Goal: Transaction & Acquisition: Book appointment/travel/reservation

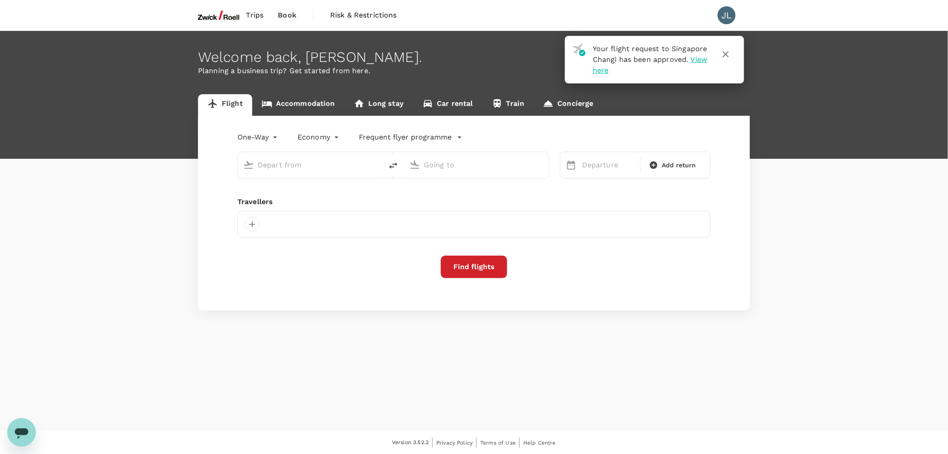
type input "roundtrip"
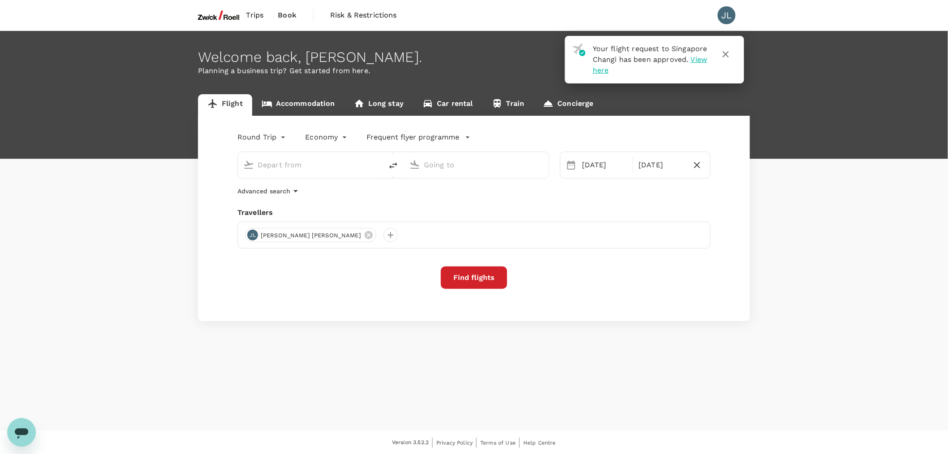
type input "Singapore Changi (SIN)"
type input "[GEOGRAPHIC_DATA] (FRA)"
type input "Singapore Changi (SIN)"
click at [468, 160] on input "Frankfurt am Main (FRA)" at bounding box center [477, 165] width 106 height 14
click at [435, 161] on input "Frankfurt am Main (FRA)" at bounding box center [477, 165] width 106 height 14
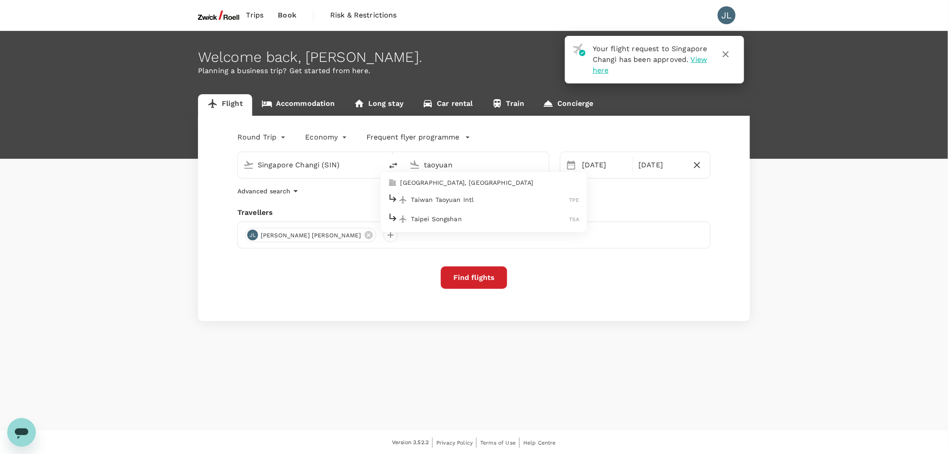
click at [448, 199] on p "Taiwan Taoyuan Intl" at bounding box center [490, 199] width 158 height 9
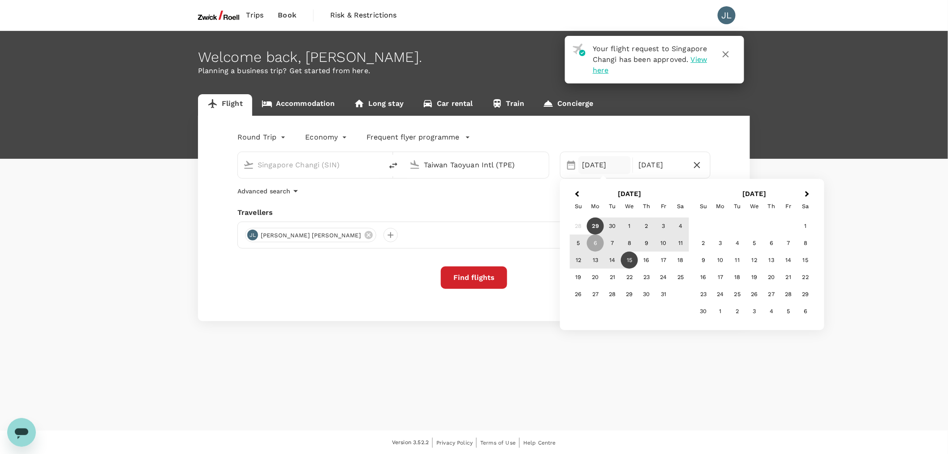
type input "Taiwan Taoyuan Intl (TPE)"
click at [608, 168] on div "[DATE]" at bounding box center [605, 165] width 52 height 18
click at [736, 257] on div "11" at bounding box center [737, 259] width 17 height 17
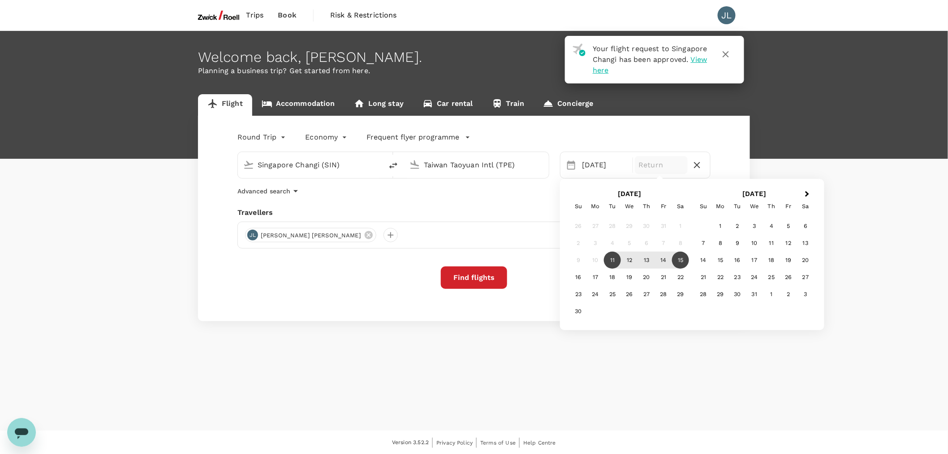
click at [684, 260] on div "15" at bounding box center [680, 259] width 17 height 17
click at [474, 278] on button "Find flights" at bounding box center [474, 277] width 66 height 22
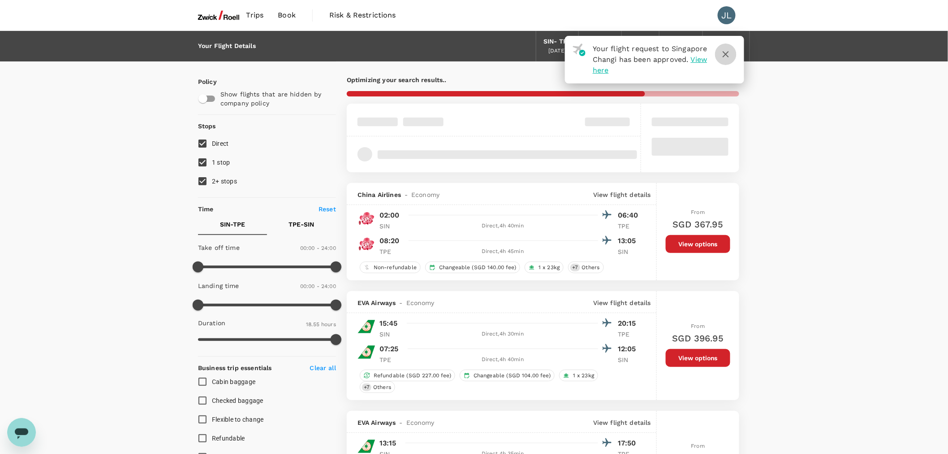
click at [723, 57] on icon "button" at bounding box center [726, 54] width 11 height 11
type input "1180"
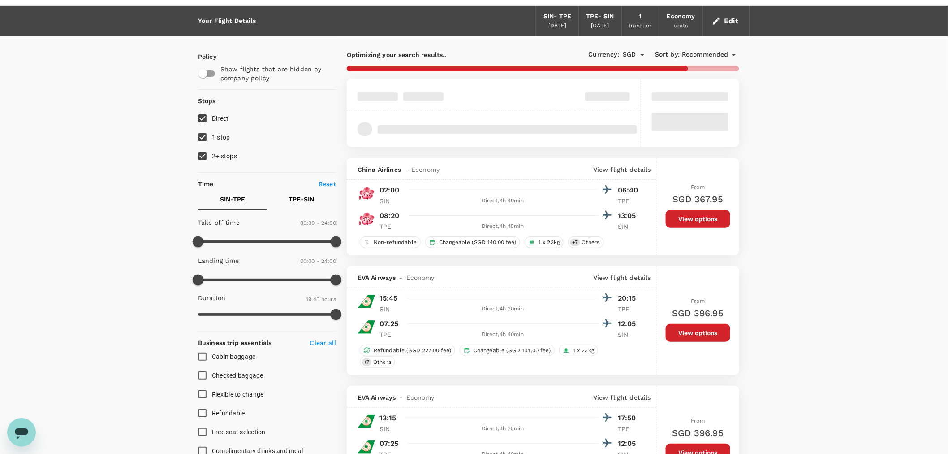
scroll to position [50, 0]
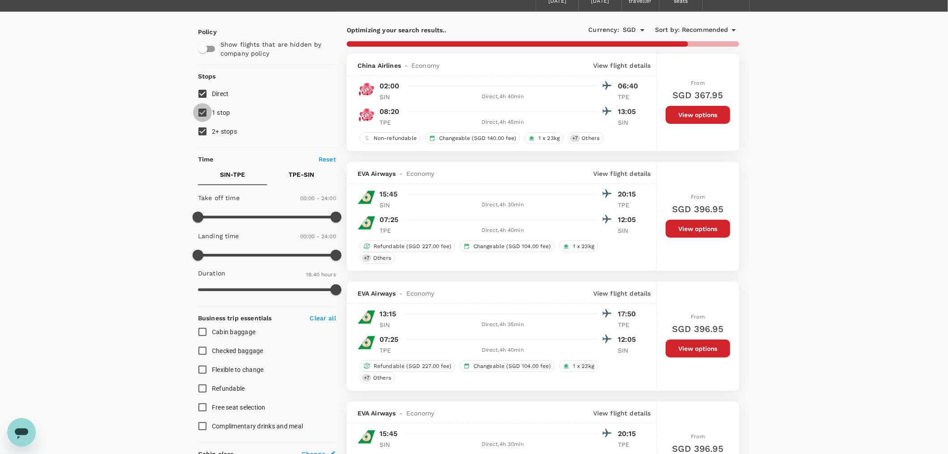
click at [201, 113] on input "1 stop" at bounding box center [202, 112] width 19 height 19
checkbox input "false"
click at [200, 135] on input "2+ stops" at bounding box center [202, 131] width 19 height 19
checkbox input "false"
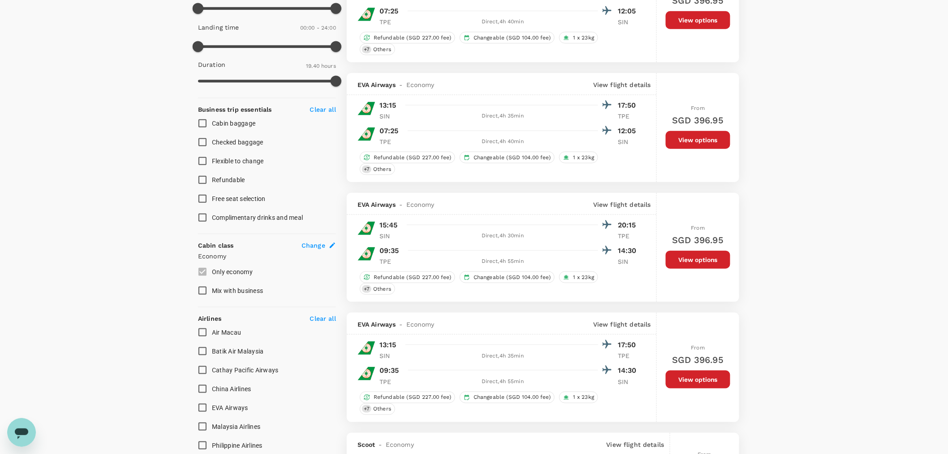
scroll to position [195, 0]
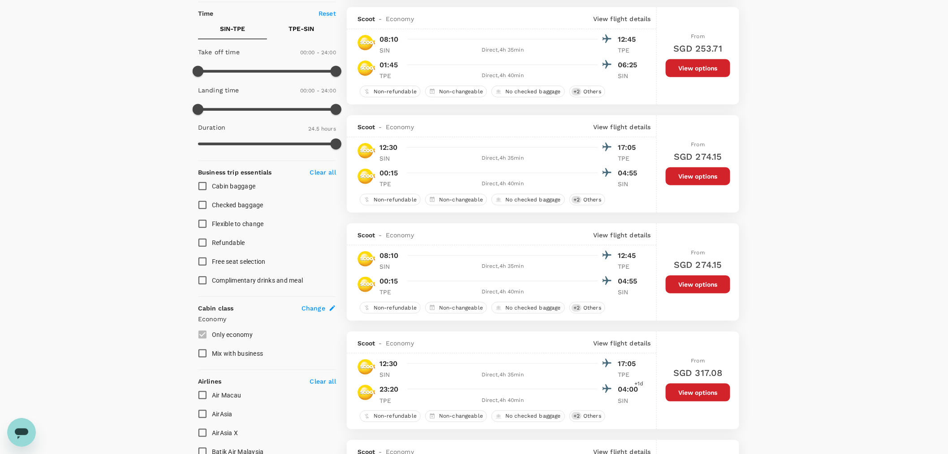
type input "1445"
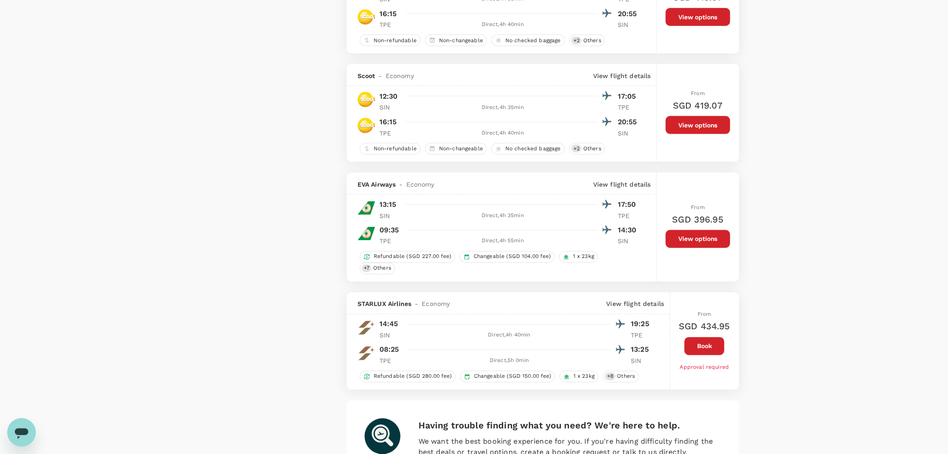
scroll to position [2032, 0]
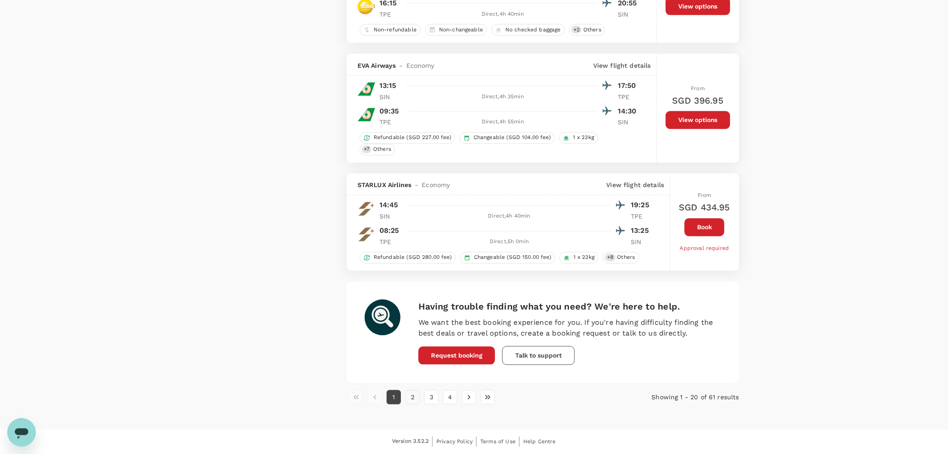
click at [410, 400] on button "2" at bounding box center [413, 397] width 14 height 14
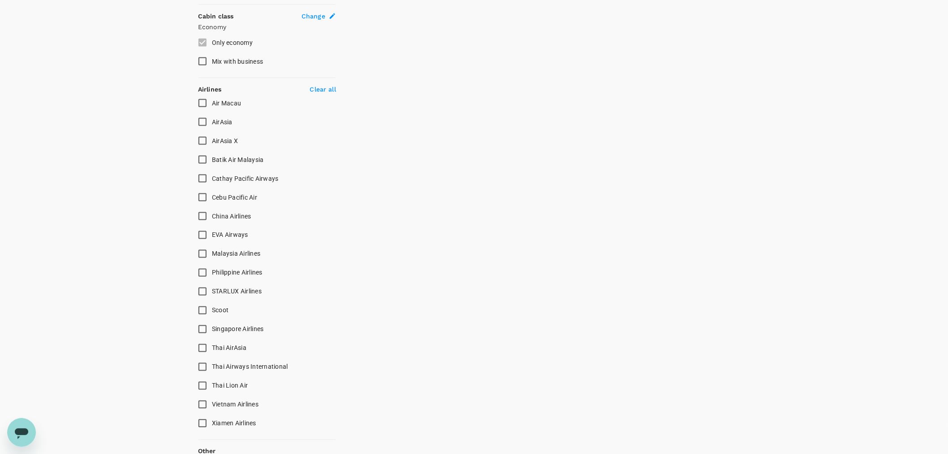
scroll to position [498, 0]
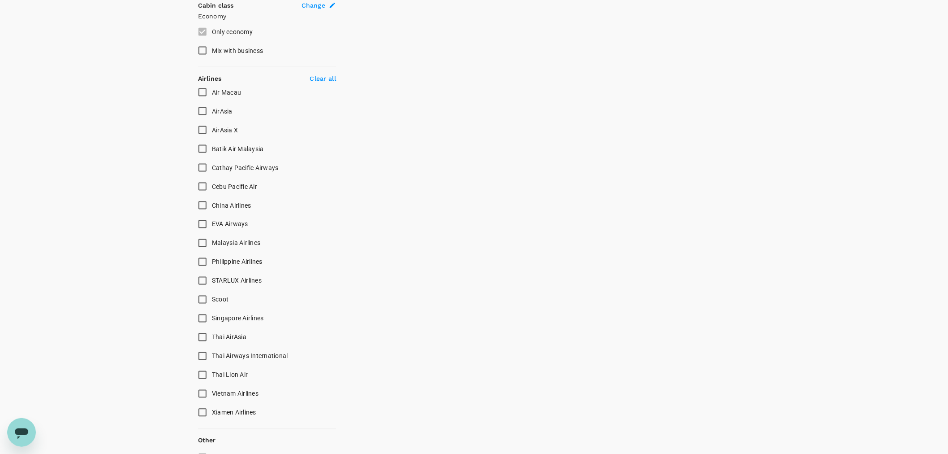
click at [203, 319] on input "Singapore Airlines" at bounding box center [202, 318] width 19 height 19
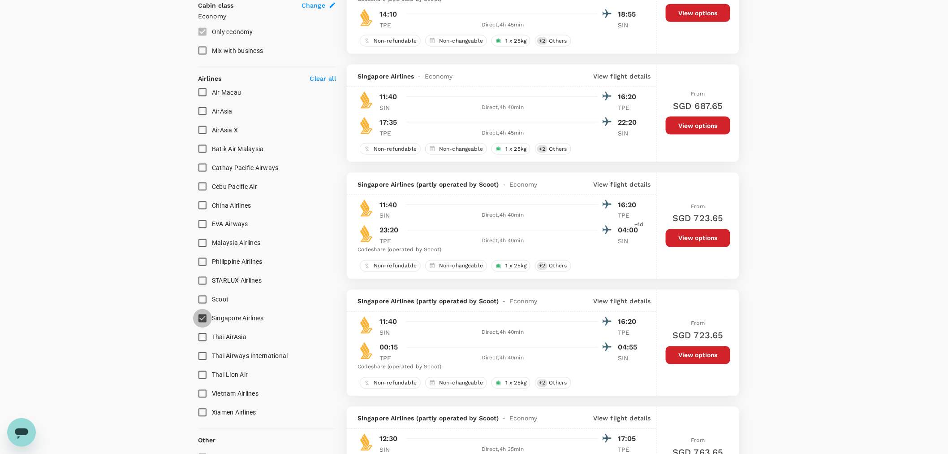
click at [199, 317] on input "Singapore Airlines" at bounding box center [202, 318] width 19 height 19
checkbox input "false"
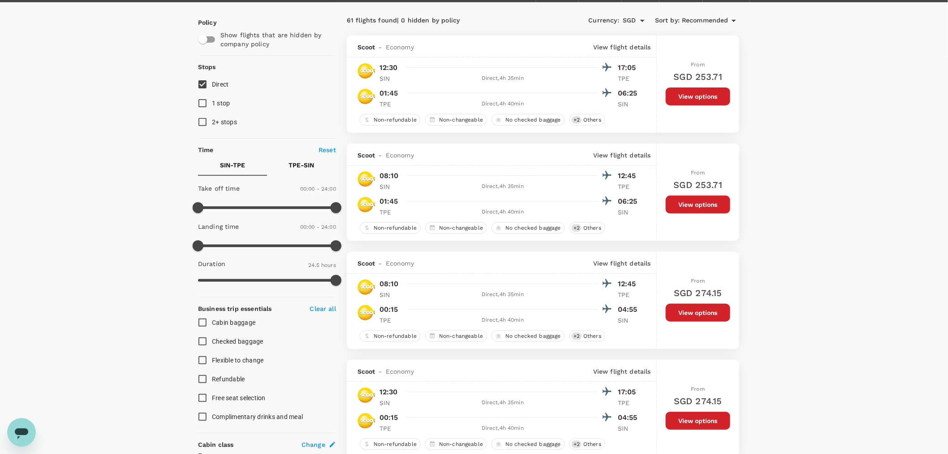
scroll to position [0, 0]
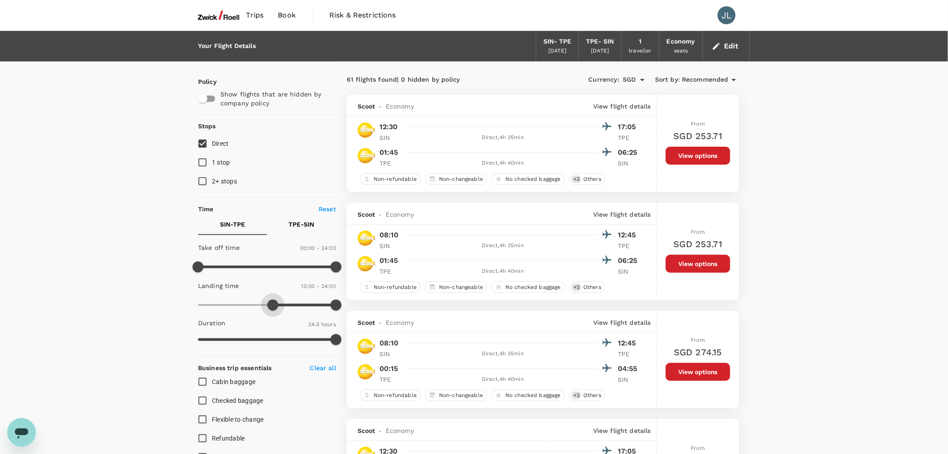
type input "810"
drag, startPoint x: 199, startPoint y: 303, endPoint x: 276, endPoint y: 306, distance: 77.6
click at [276, 306] on span at bounding box center [275, 304] width 11 height 11
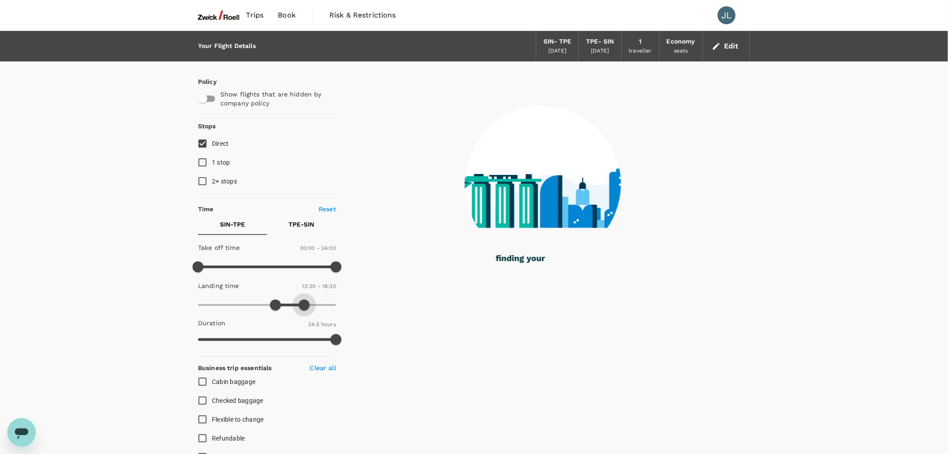
type input "1050"
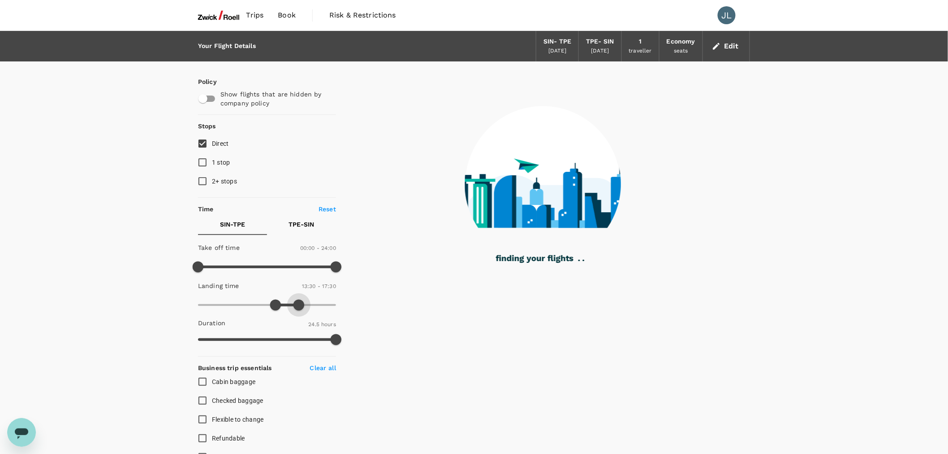
drag, startPoint x: 333, startPoint y: 299, endPoint x: 299, endPoint y: 299, distance: 35.0
click at [299, 299] on span at bounding box center [299, 304] width 11 height 11
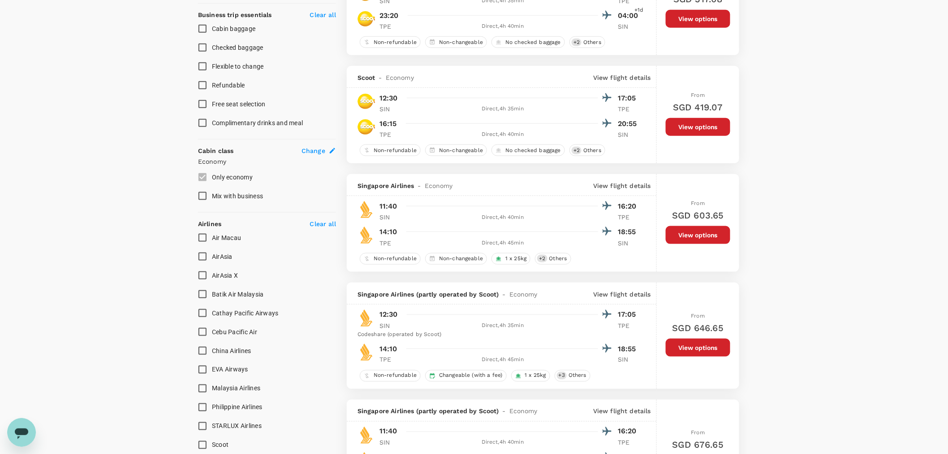
scroll to position [377, 0]
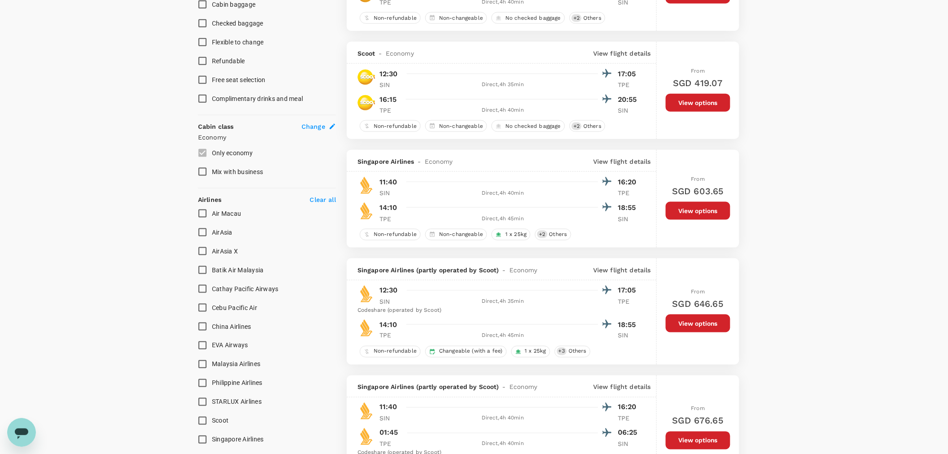
click at [597, 164] on p "View flight details" at bounding box center [622, 161] width 58 height 9
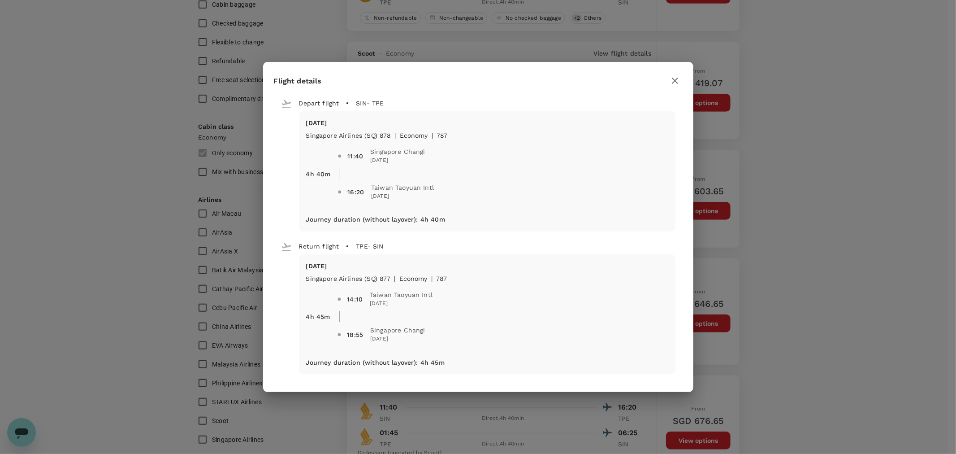
click at [673, 79] on icon "button" at bounding box center [675, 80] width 11 height 11
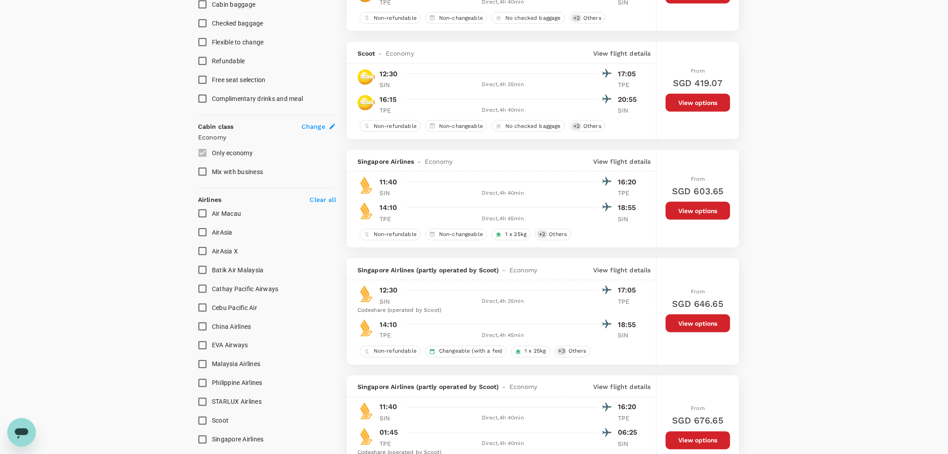
click at [689, 212] on button "View options" at bounding box center [698, 211] width 65 height 18
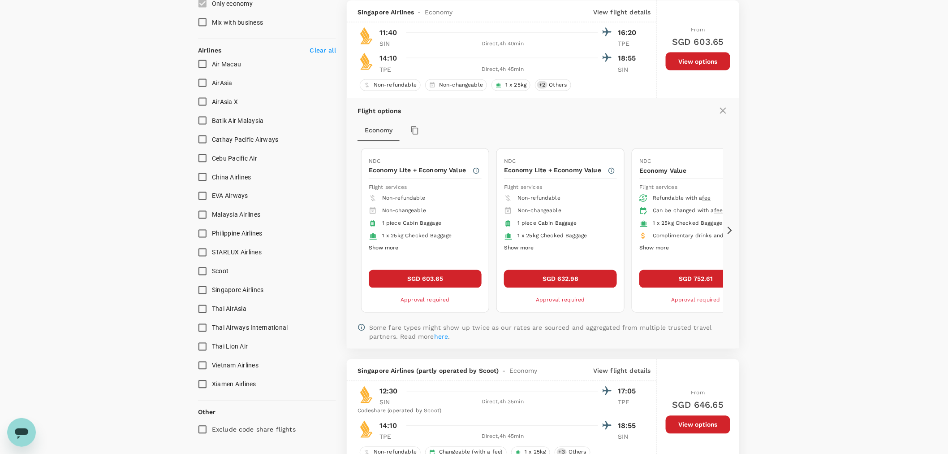
scroll to position [529, 0]
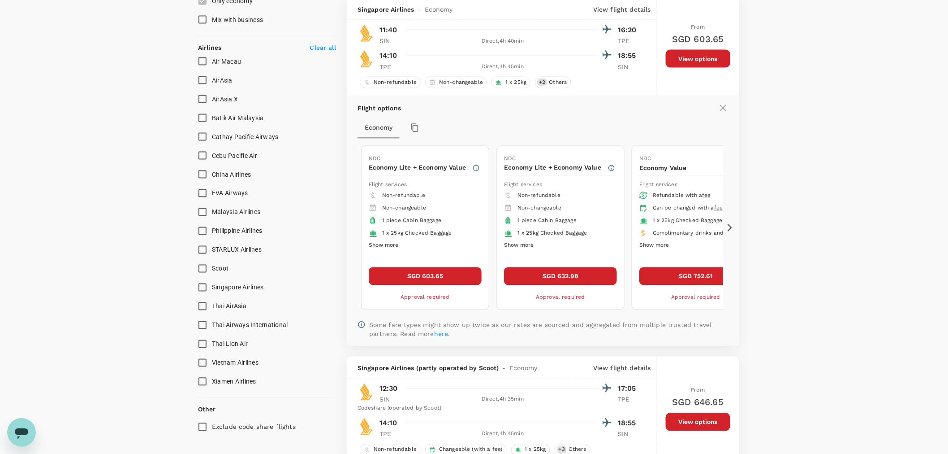
click at [526, 248] on button "Show more" at bounding box center [519, 246] width 30 height 12
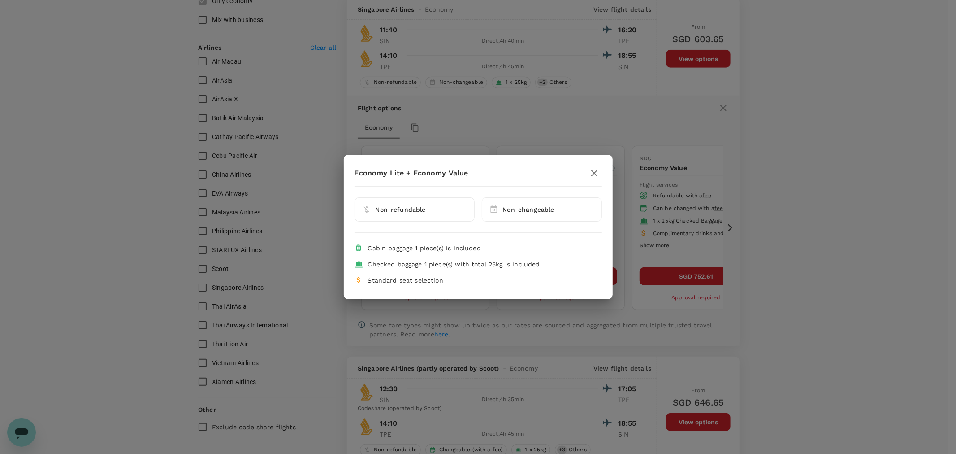
click at [599, 173] on button "button" at bounding box center [594, 172] width 15 height 15
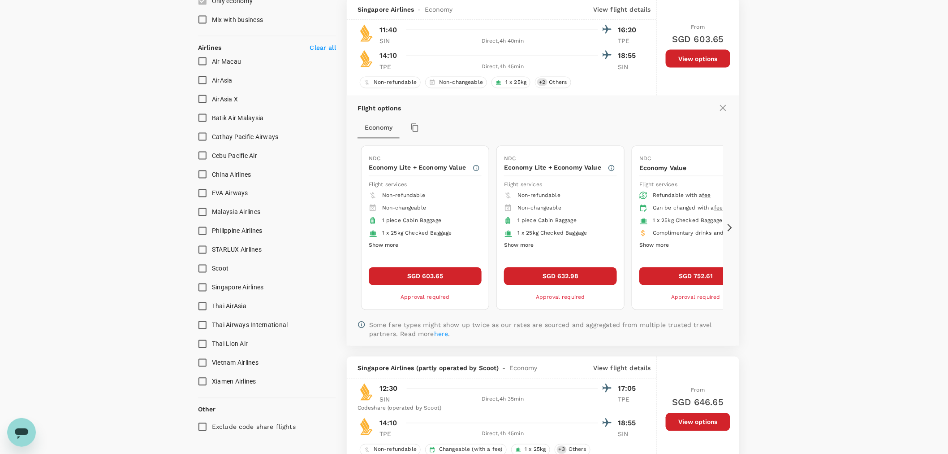
click at [390, 245] on button "Show more" at bounding box center [384, 246] width 30 height 12
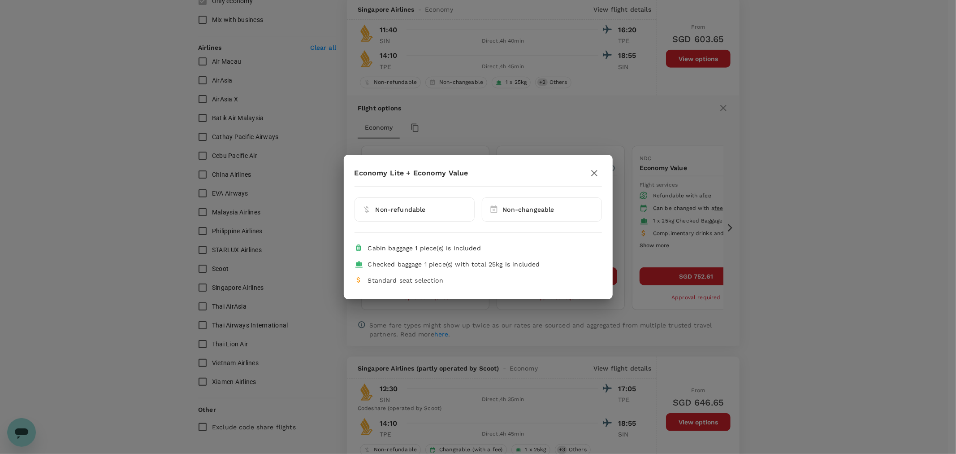
click at [592, 172] on icon "button" at bounding box center [594, 173] width 11 height 11
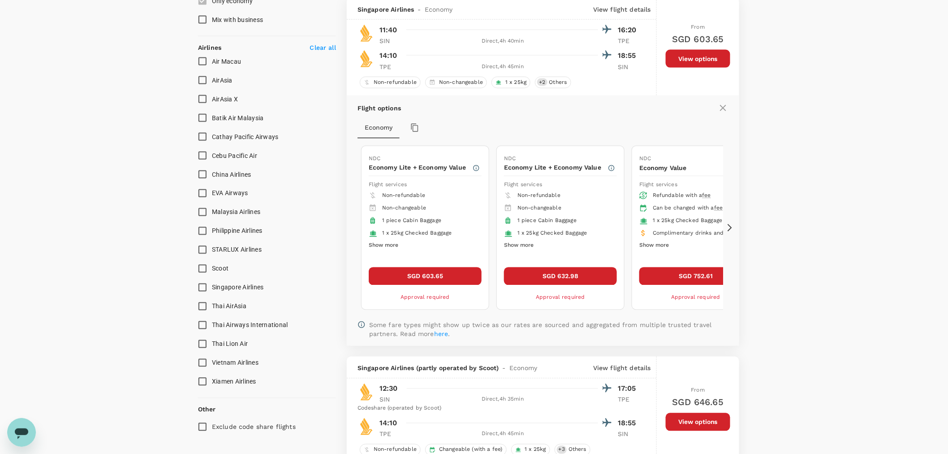
click at [432, 274] on button "SGD 603.65" at bounding box center [425, 276] width 113 height 18
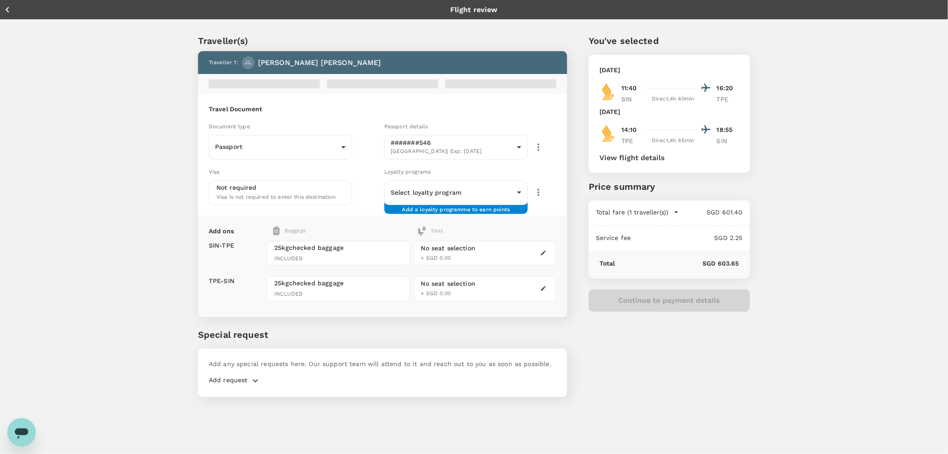
click at [280, 129] on div "Document type" at bounding box center [295, 126] width 172 height 10
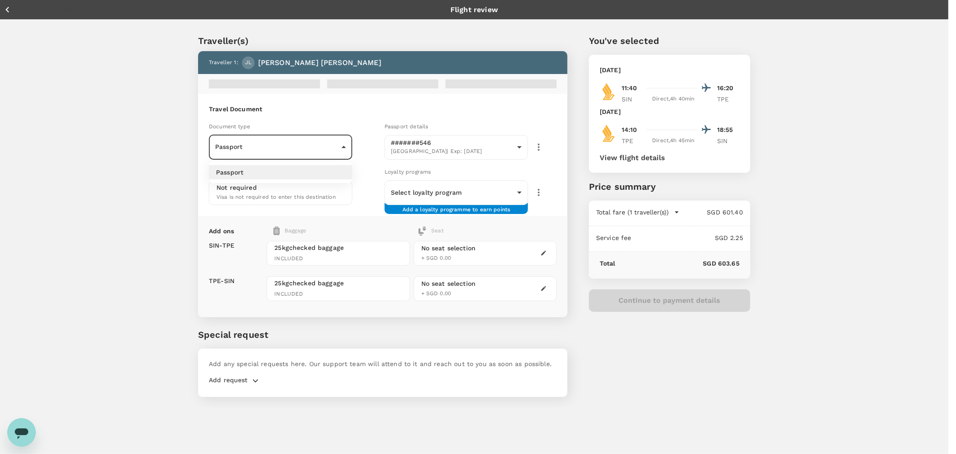
click at [273, 144] on body "Back to flight results Flight review Traveller(s) Traveller 1 : JL Jo May Lee T…" at bounding box center [478, 239] width 956 height 478
click at [273, 144] on div at bounding box center [478, 227] width 956 height 454
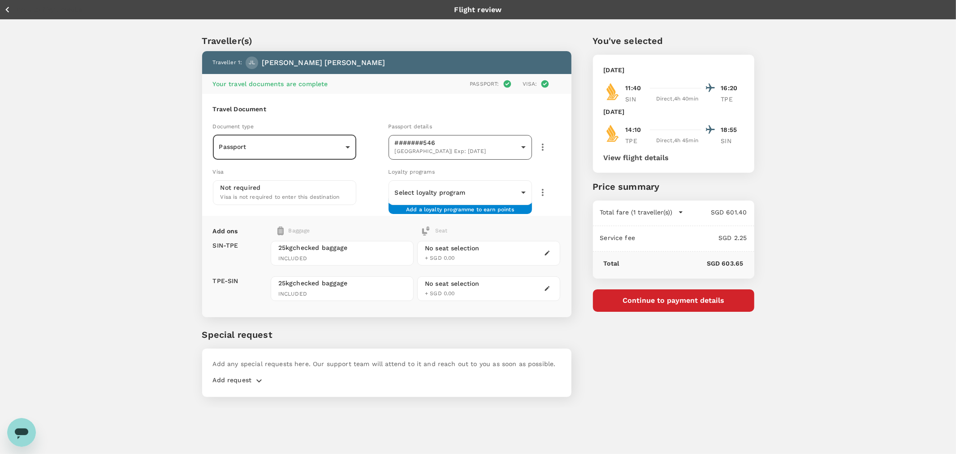
click at [492, 145] on body "Back to flight results Flight review Traveller(s) Traveller 1 : JL Jo May Lee Y…" at bounding box center [478, 239] width 956 height 478
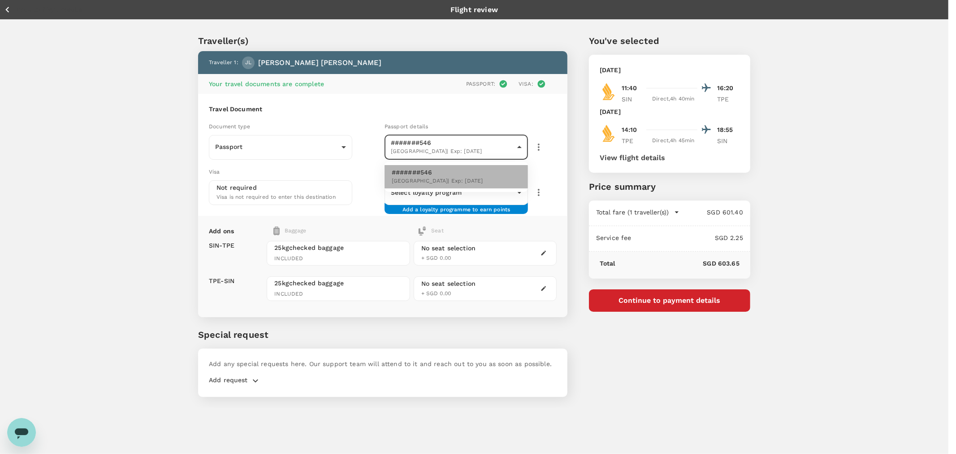
click at [474, 172] on li "#######546 Malaysia | Exp: 02 Dec 2028" at bounding box center [456, 176] width 143 height 23
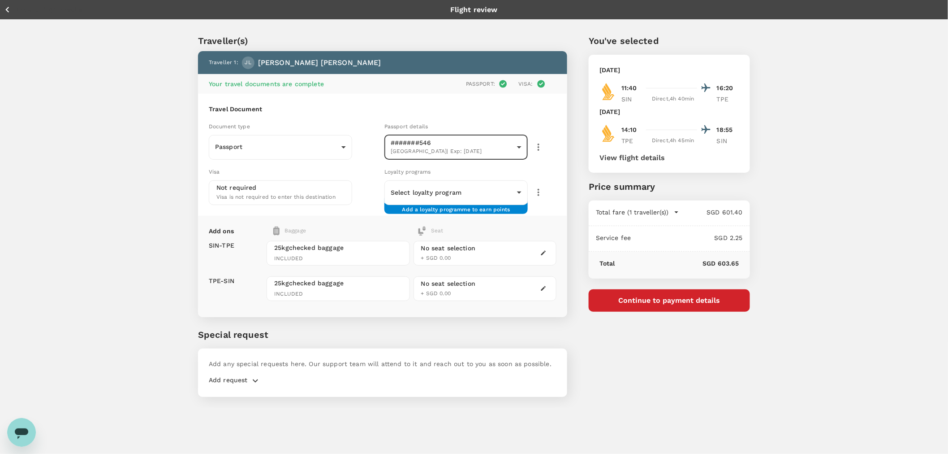
click at [534, 148] on icon "button" at bounding box center [538, 147] width 11 height 11
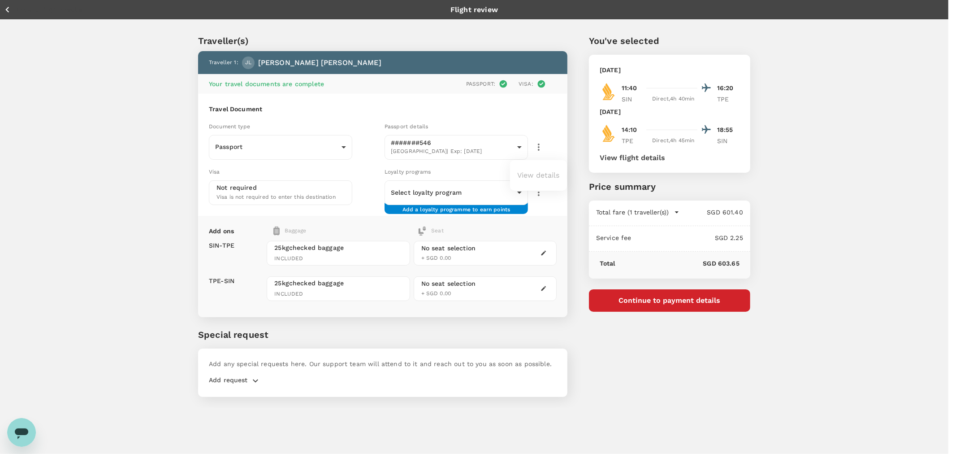
click at [526, 173] on ul "View details" at bounding box center [538, 175] width 57 height 23
click at [481, 145] on div at bounding box center [478, 227] width 956 height 454
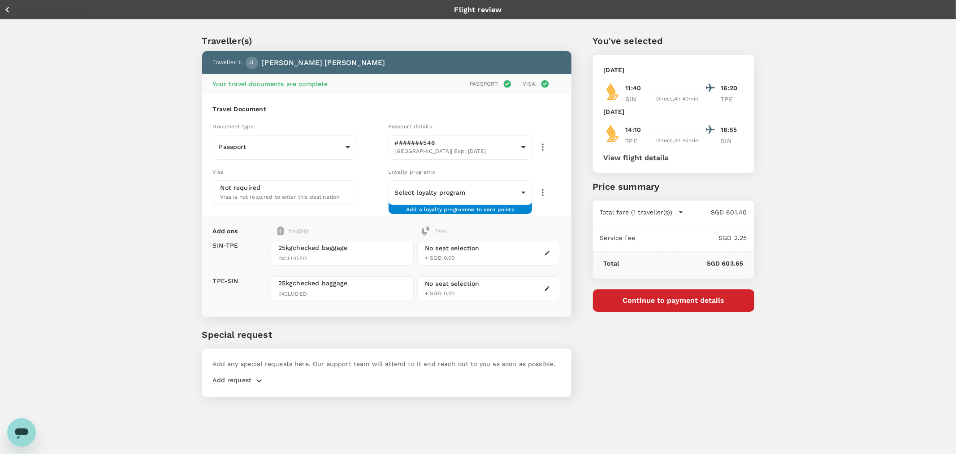
click at [481, 145] on body "Back to flight results Flight review Traveller(s) Traveller 1 : JL Jo May Lee Y…" at bounding box center [478, 239] width 956 height 478
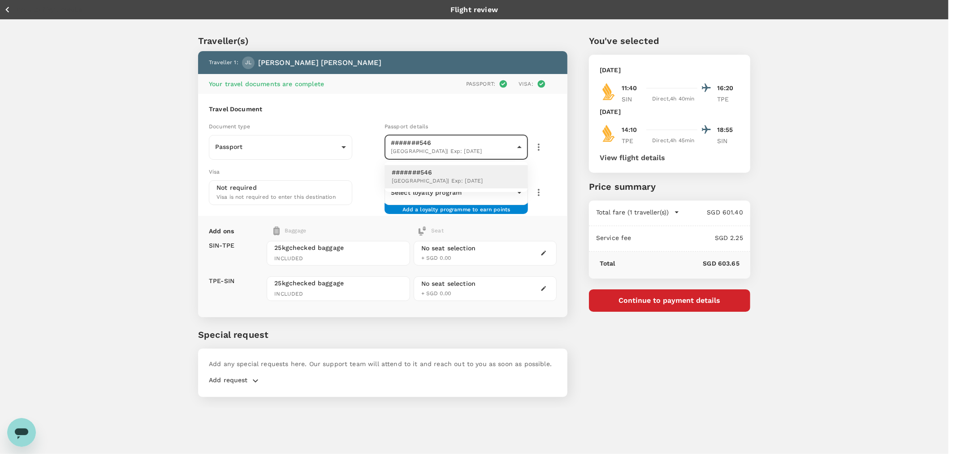
click at [419, 175] on p "#######546" at bounding box center [437, 172] width 91 height 9
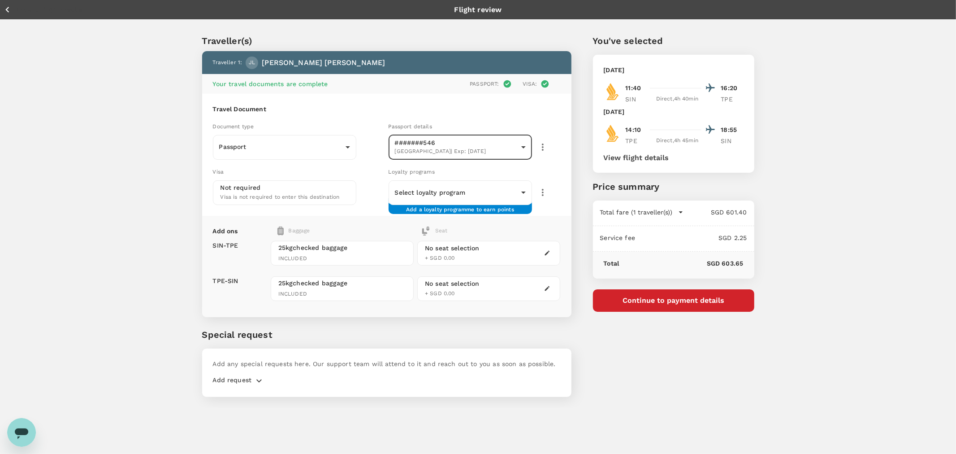
click at [419, 151] on body "Back to flight results Flight review Traveller(s) Traveller 1 : JL Jo May Lee Y…" at bounding box center [478, 239] width 956 height 478
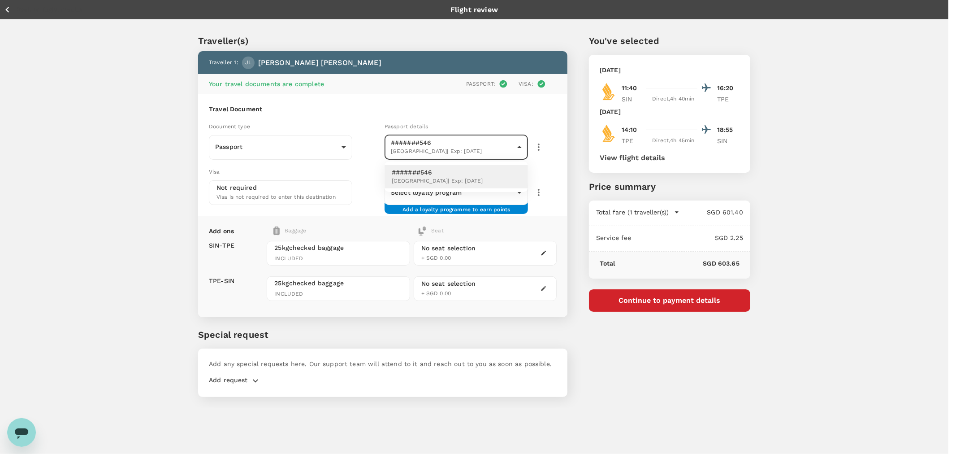
click at [412, 171] on p "#######546" at bounding box center [437, 172] width 91 height 9
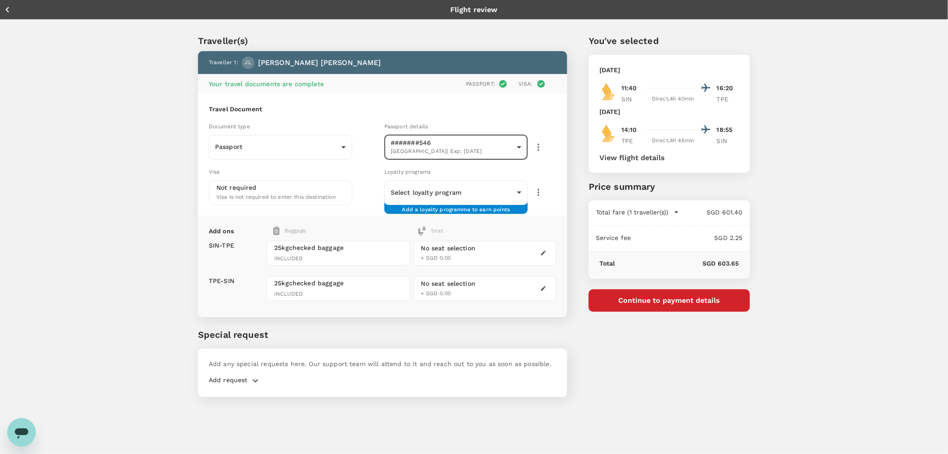
click at [535, 147] on icon "button" at bounding box center [538, 147] width 11 height 11
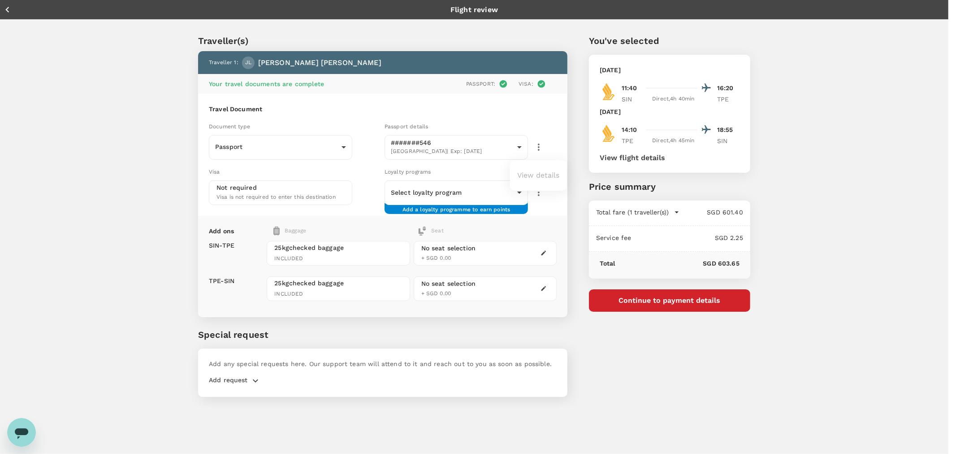
click at [537, 171] on ul "View details" at bounding box center [538, 175] width 57 height 23
click at [270, 63] on div at bounding box center [478, 227] width 956 height 454
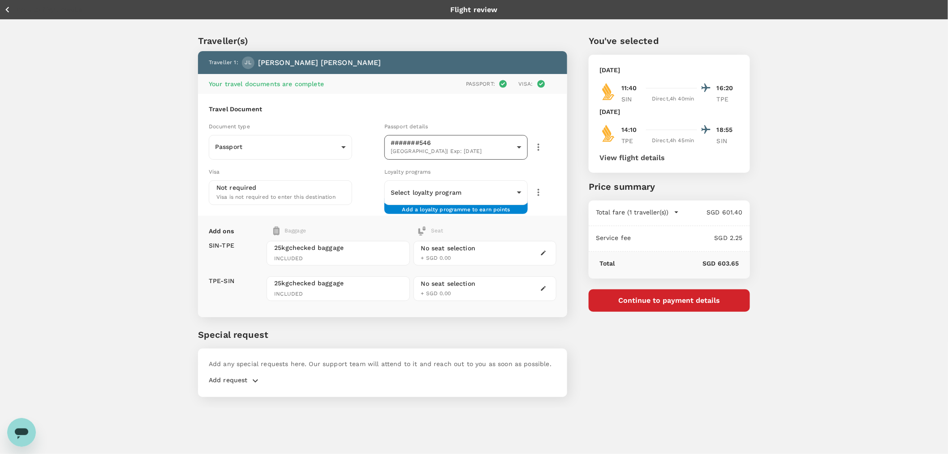
click at [456, 144] on body "Back to flight results Flight review Traveller(s) Traveller 1 : JL Jo May Lee Y…" at bounding box center [474, 239] width 948 height 478
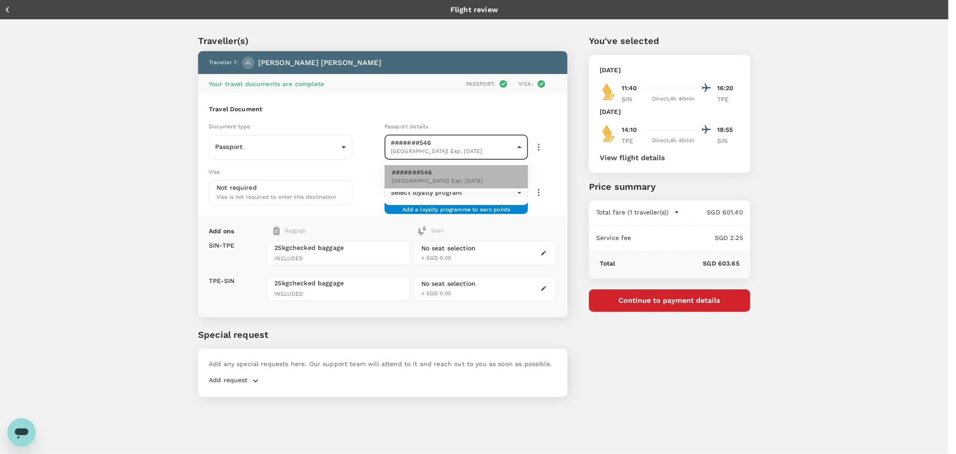
click at [427, 173] on p "#######546" at bounding box center [437, 172] width 91 height 9
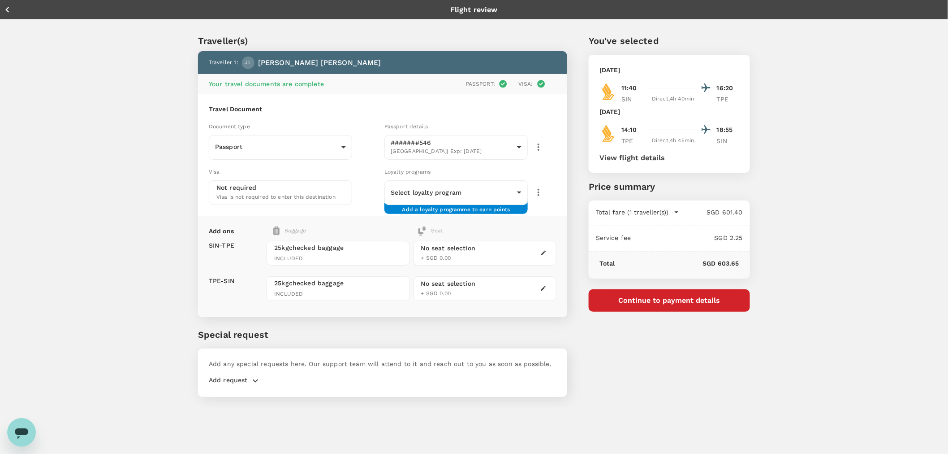
click at [500, 8] on div "Back to flight results Flight review" at bounding box center [474, 9] width 941 height 11
click at [498, 8] on p "Flight review" at bounding box center [474, 9] width 48 height 11
click at [263, 145] on body "Back to flight results Flight review Traveller(s) Traveller 1 : JL Jo May Lee Y…" at bounding box center [478, 239] width 956 height 478
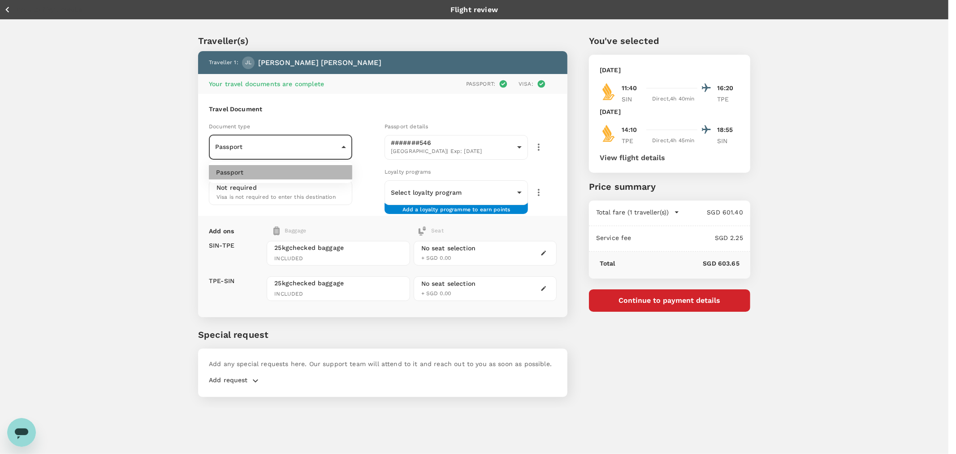
click at [259, 169] on li "Passport" at bounding box center [280, 172] width 143 height 14
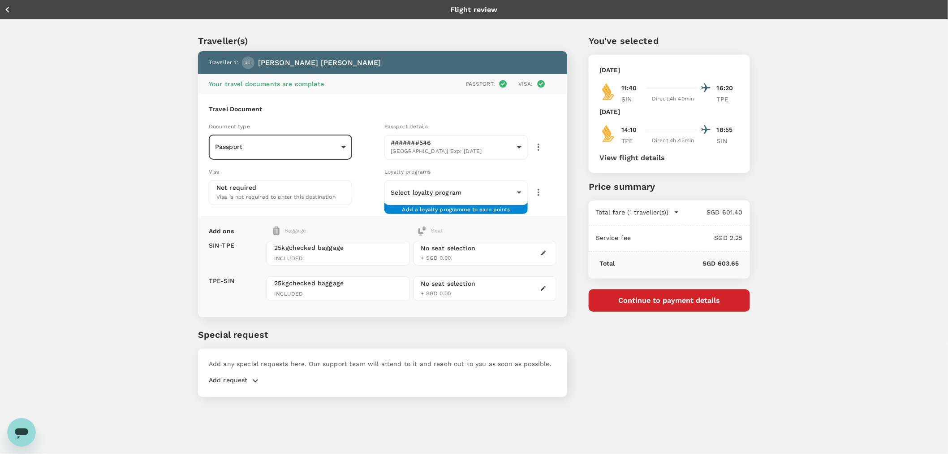
click at [472, 145] on body "Back to flight results Flight review Traveller(s) Traveller 1 : JL Jo May Lee Y…" at bounding box center [474, 239] width 948 height 478
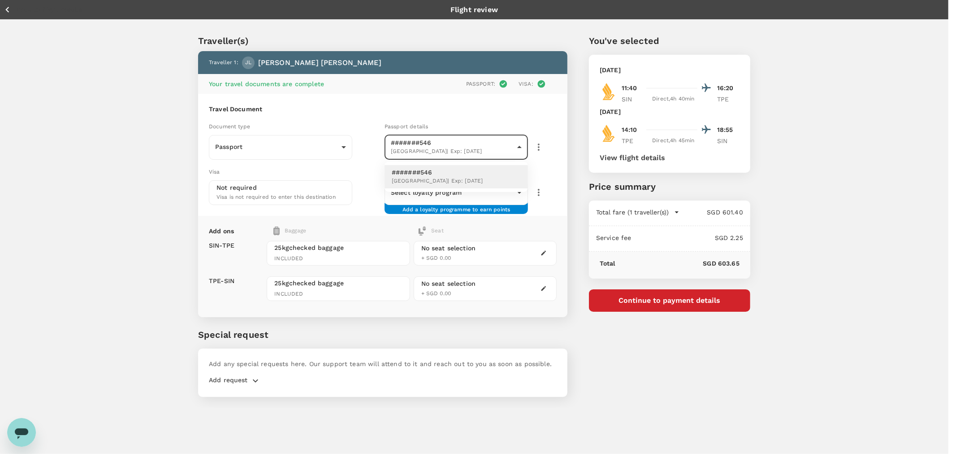
click at [408, 175] on p "#######546" at bounding box center [437, 172] width 91 height 9
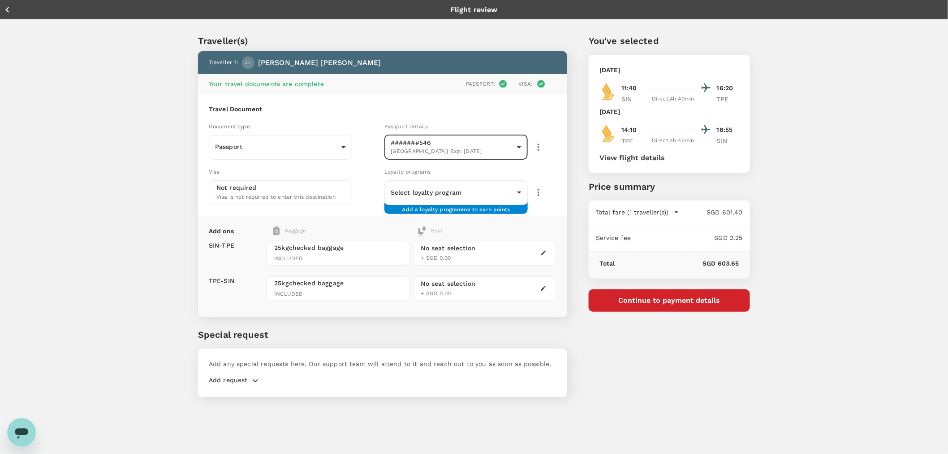
click at [540, 150] on icon "button" at bounding box center [538, 147] width 11 height 11
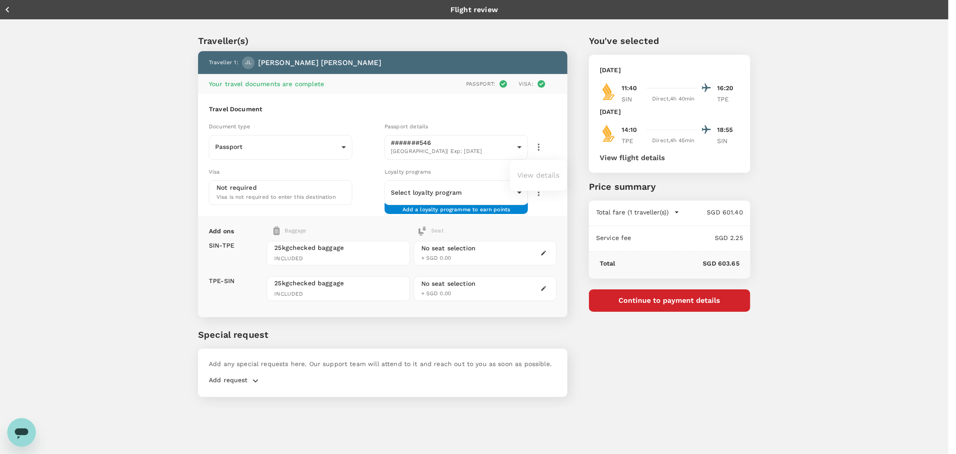
click at [532, 177] on ul "View details" at bounding box center [538, 175] width 57 height 23
click at [8, 9] on div at bounding box center [478, 227] width 956 height 454
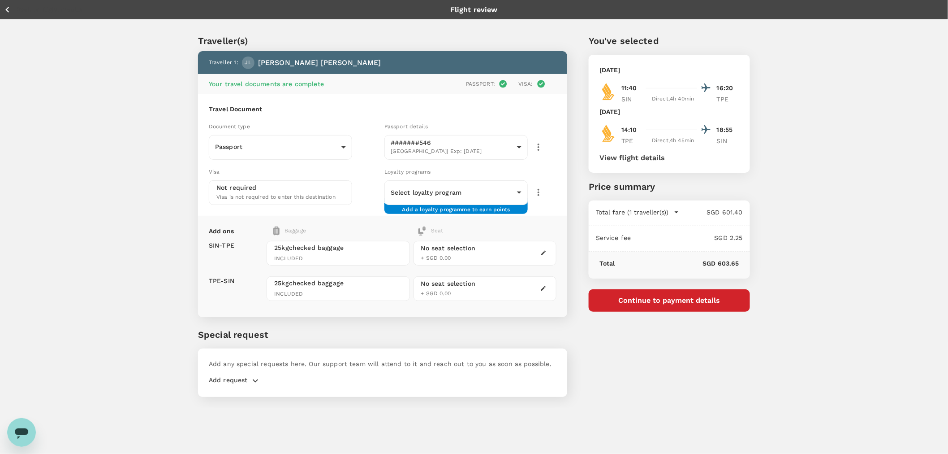
click at [9, 10] on icon "button" at bounding box center [7, 9] width 11 height 11
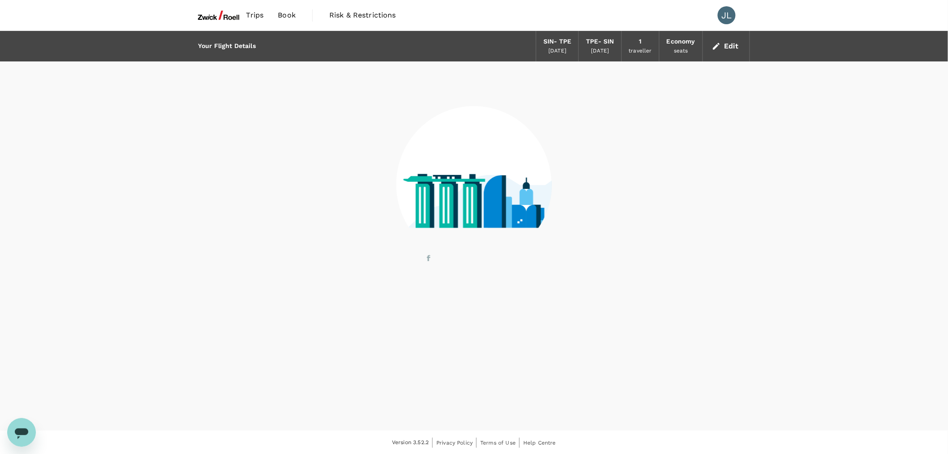
scroll to position [0, 0]
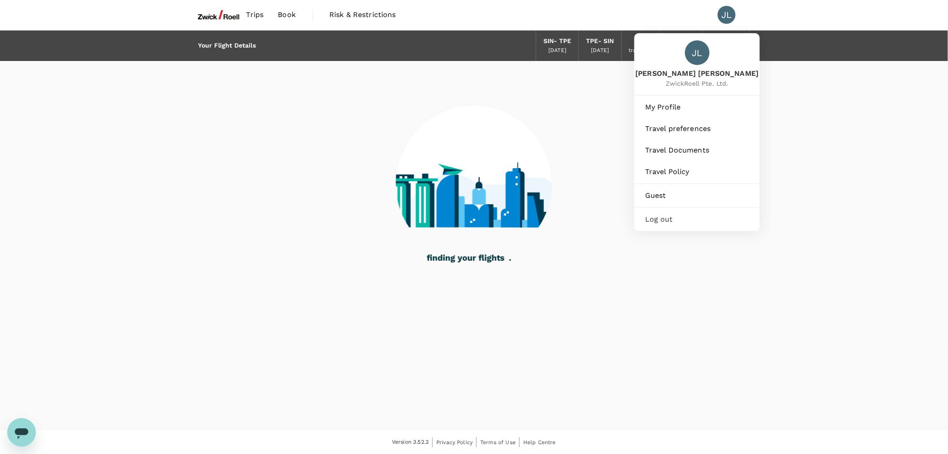
click at [723, 11] on div "JL" at bounding box center [727, 15] width 18 height 18
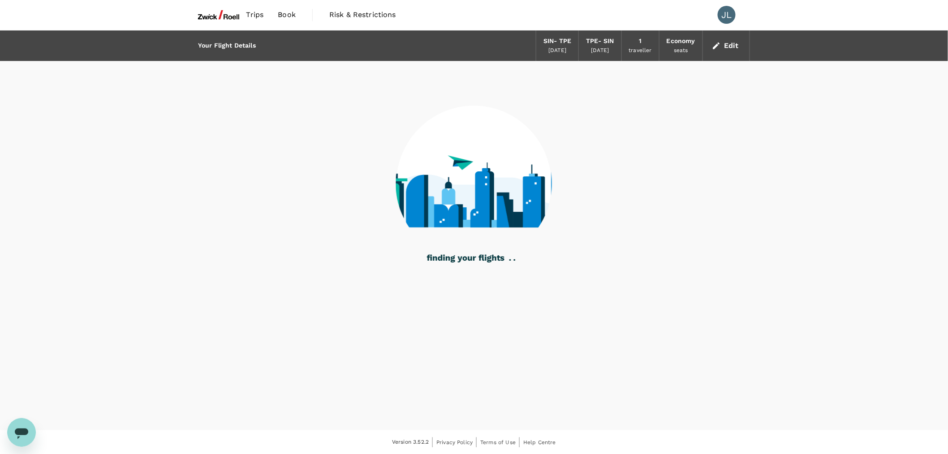
click at [723, 11] on div "JL" at bounding box center [727, 15] width 18 height 18
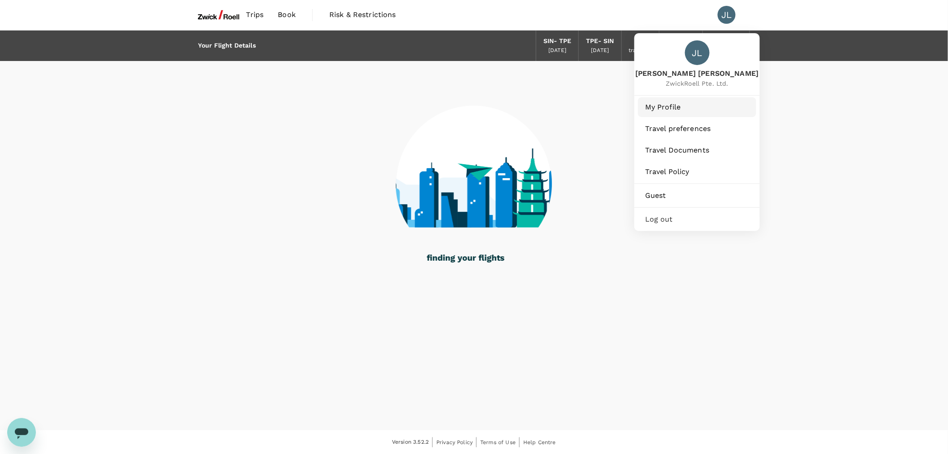
click at [680, 104] on span "My Profile" at bounding box center [697, 107] width 104 height 11
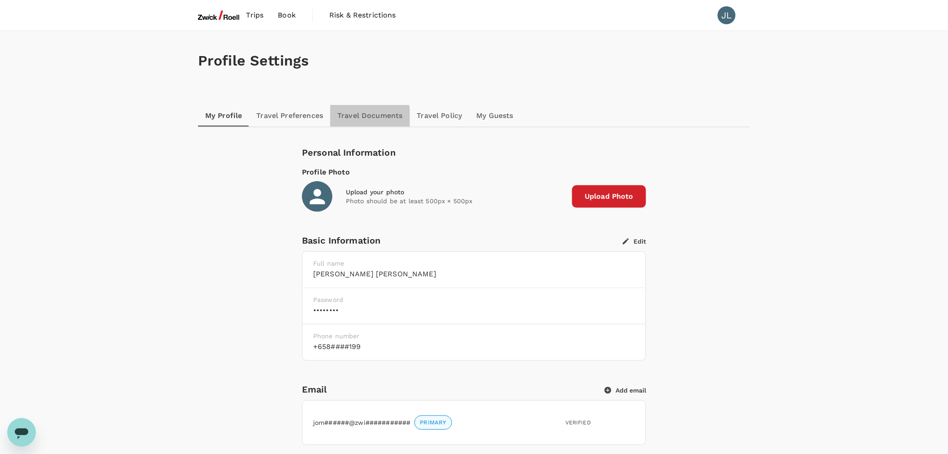
click at [365, 117] on link "Travel Documents" at bounding box center [369, 116] width 79 height 22
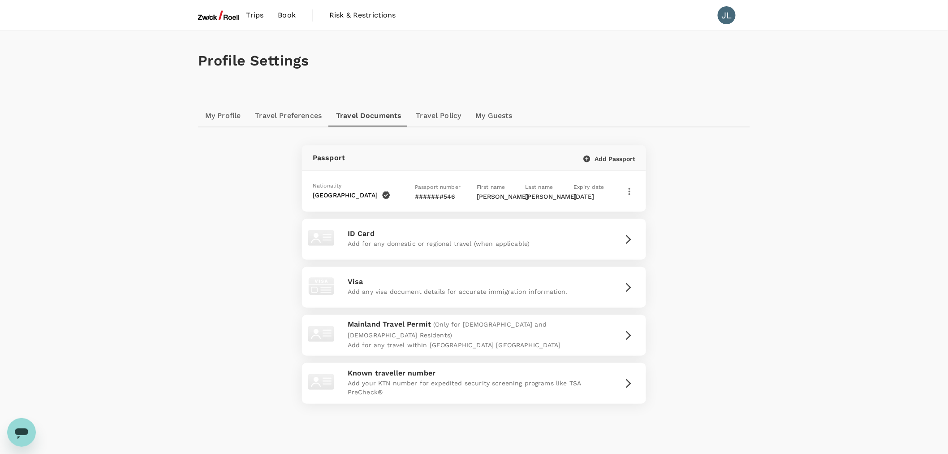
click at [471, 200] on div "Nationality Malaysia Passport number #######546 First name JO MAY Last name LEE…" at bounding box center [474, 191] width 323 height 26
click at [628, 190] on icon "button" at bounding box center [629, 191] width 11 height 11
click at [597, 213] on span "Edit" at bounding box center [597, 215] width 52 height 11
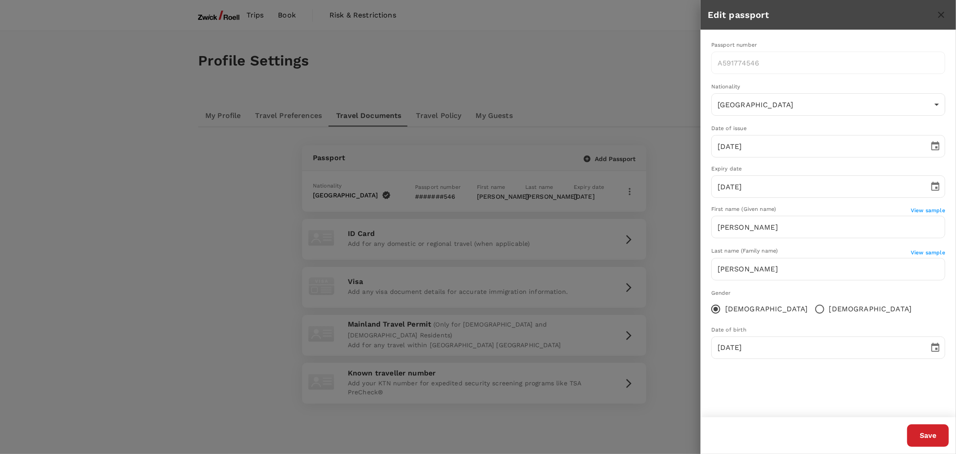
click at [766, 404] on div "Passport number A591774546 ​ Nationality Malaysia MY ​ Date of issue 02/06/2023…" at bounding box center [828, 223] width 255 height 387
click at [777, 401] on div "Passport number A591774546 ​ Nationality Malaysia MY ​ Date of issue 02/06/2023…" at bounding box center [828, 223] width 255 height 387
click at [687, 248] on div at bounding box center [478, 227] width 956 height 454
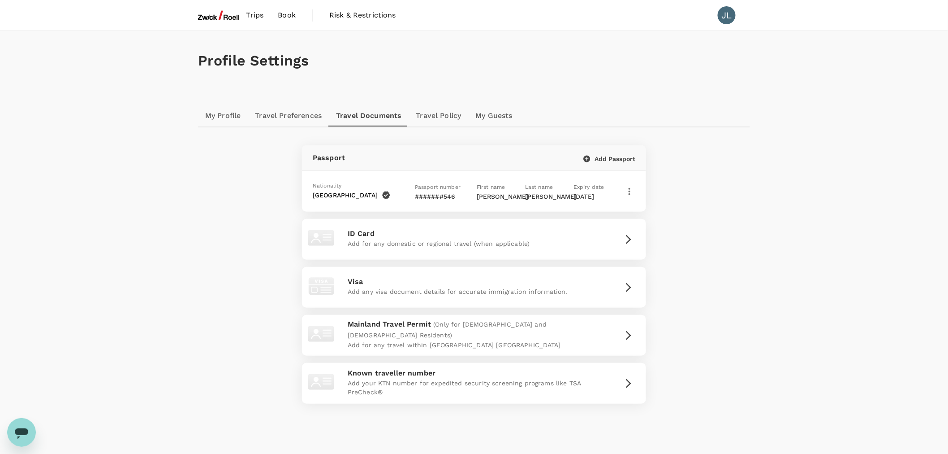
click at [608, 156] on button "Add Passport" at bounding box center [610, 159] width 52 height 8
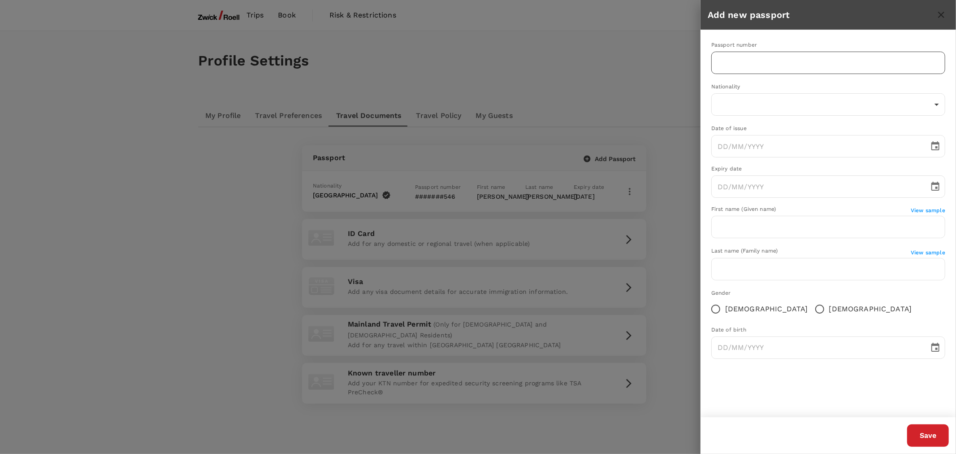
click at [740, 65] on input "text" at bounding box center [828, 63] width 234 height 22
type input "A59177454"
click at [747, 97] on body "Trips Book Risk & Restrictions JL Profile Settings My Profile Travel Preference…" at bounding box center [478, 247] width 956 height 494
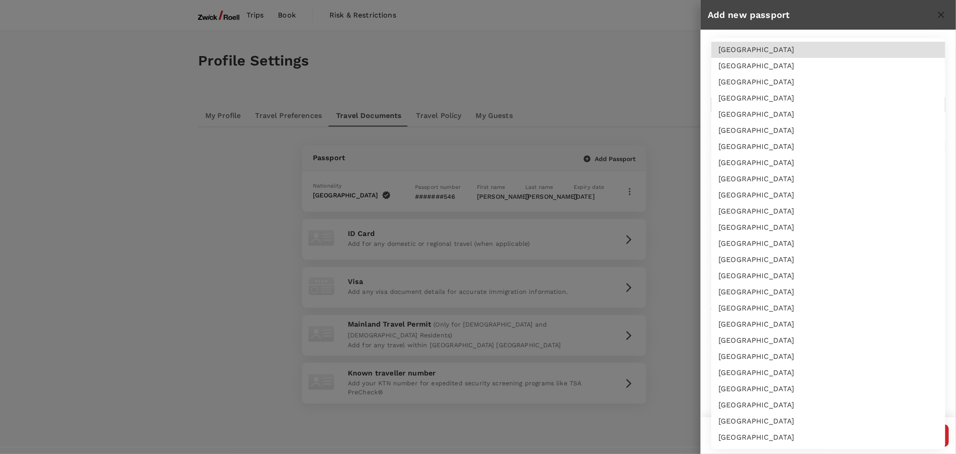
scroll to position [1484, 0]
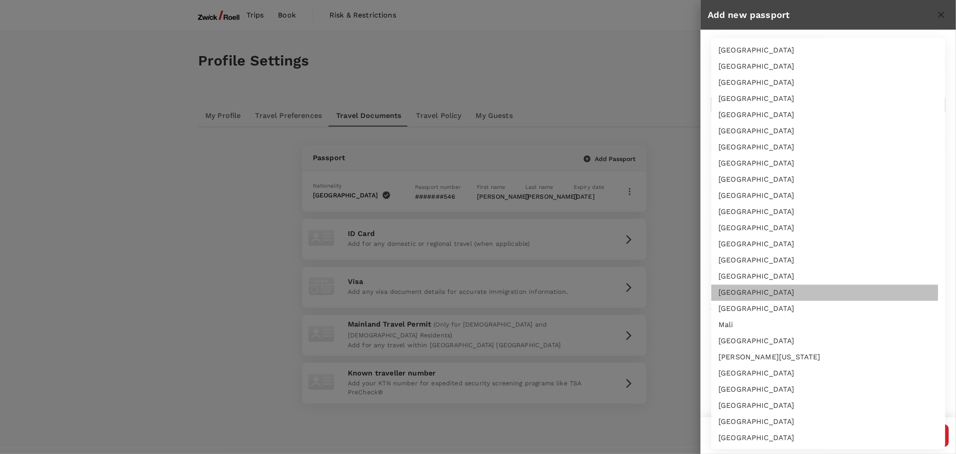
click at [745, 291] on li "Malaysia" at bounding box center [828, 292] width 234 height 16
type input "MY"
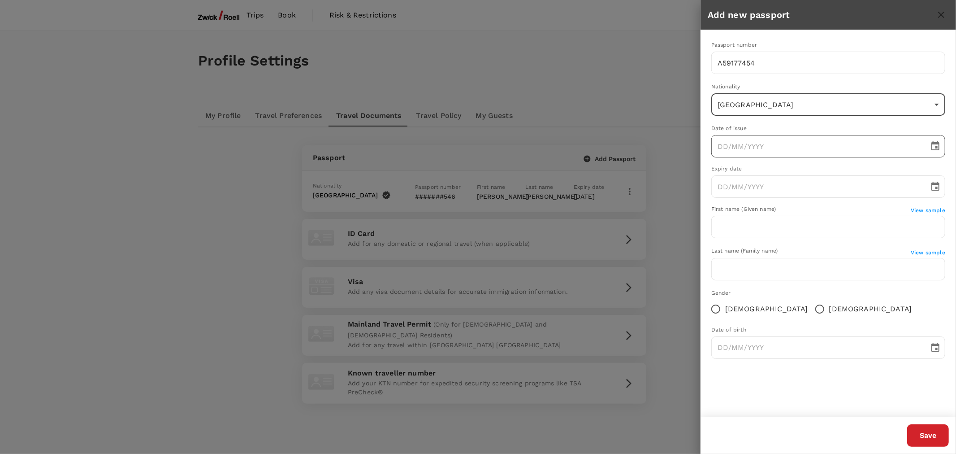
type input "DD/MM/YYYY"
click at [790, 148] on input "DD/MM/YYYY" at bounding box center [817, 146] width 212 height 22
click at [937, 148] on icon "Choose date" at bounding box center [935, 145] width 8 height 9
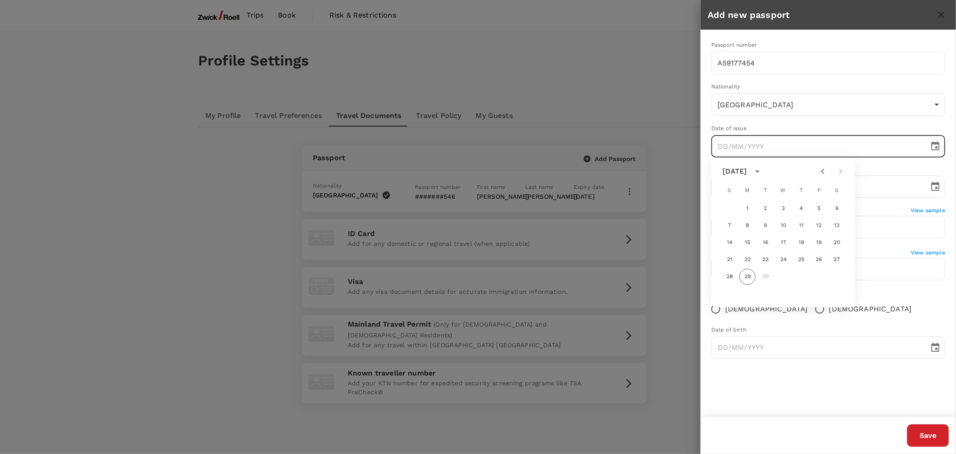
click at [825, 172] on icon "Previous month" at bounding box center [823, 171] width 11 height 11
click at [763, 170] on icon "calendar view is open, switch to year view" at bounding box center [757, 171] width 11 height 11
click at [831, 225] on button "2023" at bounding box center [836, 227] width 32 height 16
click at [821, 171] on icon "Previous month" at bounding box center [822, 171] width 3 height 5
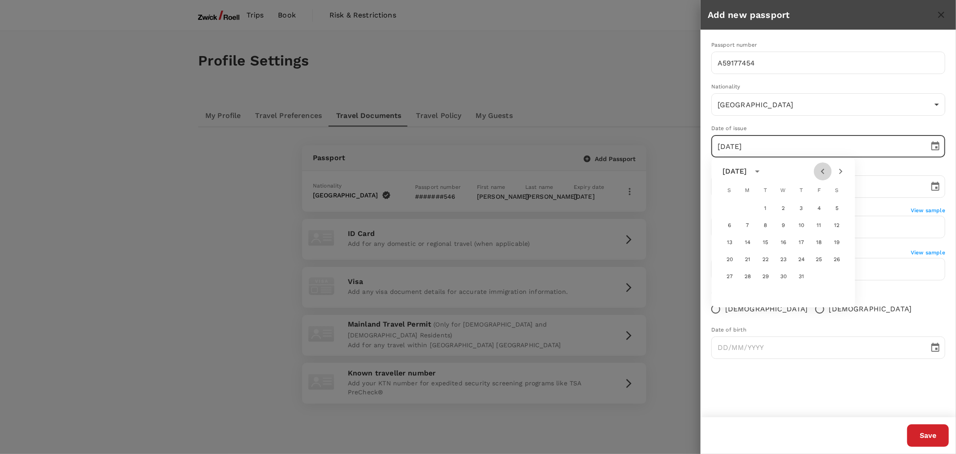
click at [821, 171] on icon "Previous month" at bounding box center [822, 171] width 3 height 5
click at [817, 206] on button "2" at bounding box center [819, 208] width 16 height 16
type input "02/06/2023"
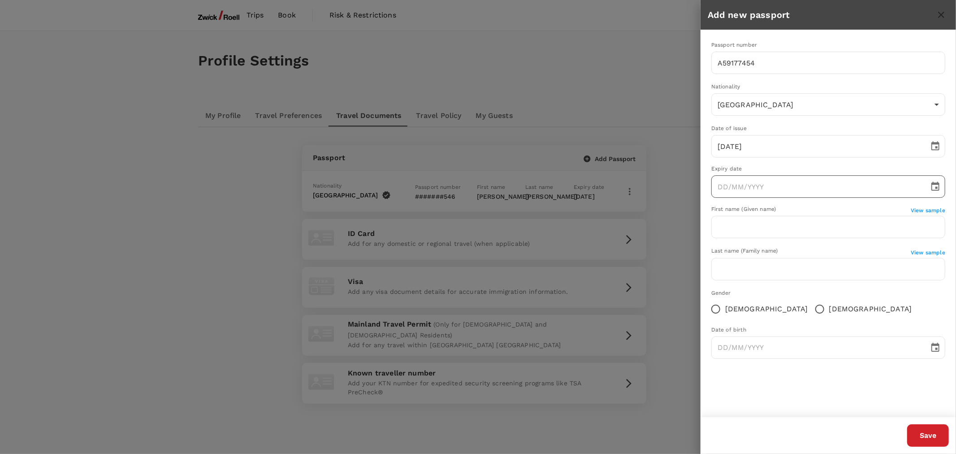
type input "DD/MM/YYYY"
click at [812, 185] on input "DD/MM/YYYY" at bounding box center [817, 186] width 212 height 22
click at [935, 187] on icon "Choose date" at bounding box center [935, 186] width 8 height 9
click at [837, 209] on icon "Next month" at bounding box center [840, 211] width 11 height 11
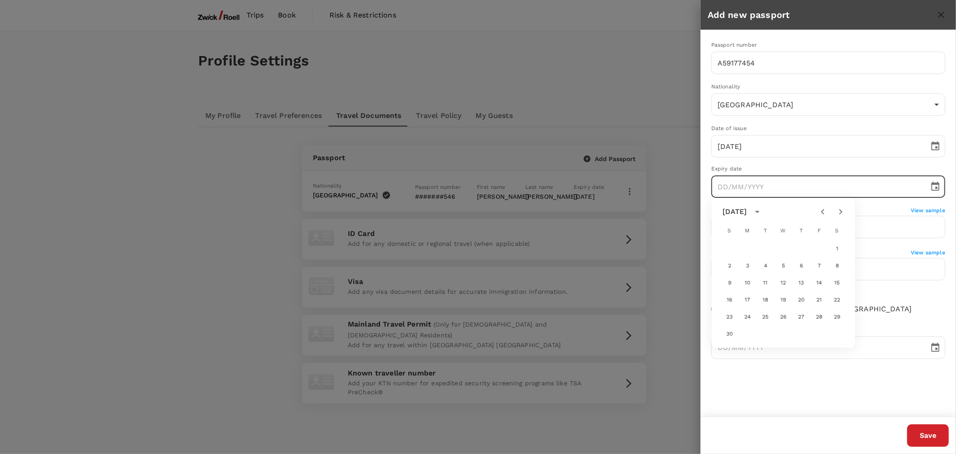
click at [837, 209] on icon "Next month" at bounding box center [840, 211] width 11 height 11
click at [767, 245] on button "2" at bounding box center [766, 249] width 16 height 16
click at [760, 190] on input "02/12/2025" at bounding box center [817, 186] width 212 height 22
drag, startPoint x: 937, startPoint y: 186, endPoint x: 926, endPoint y: 186, distance: 10.3
click at [936, 186] on icon "Choose date, selected date is Dec 2, 2025" at bounding box center [935, 186] width 11 height 11
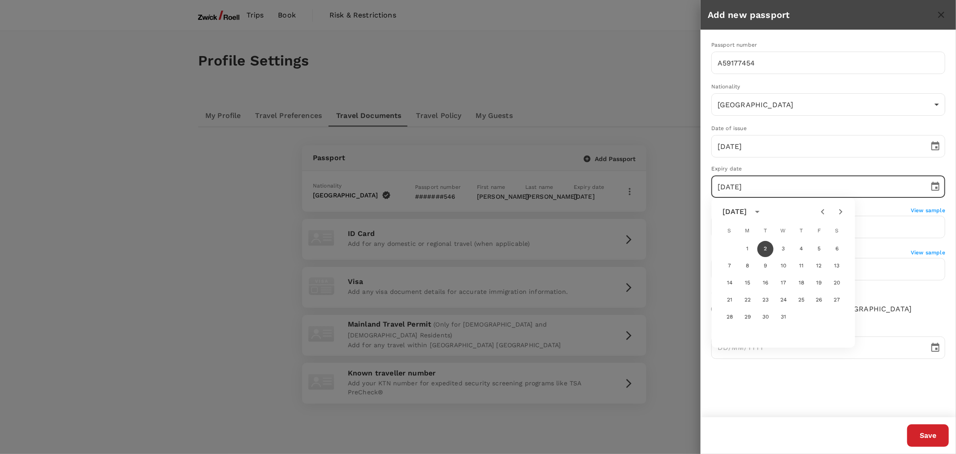
click at [750, 212] on div "December 2025" at bounding box center [736, 211] width 27 height 11
click at [732, 312] on button "2028" at bounding box center [731, 314] width 32 height 16
type input "02/12/2028"
click at [835, 248] on button "2" at bounding box center [837, 249] width 16 height 16
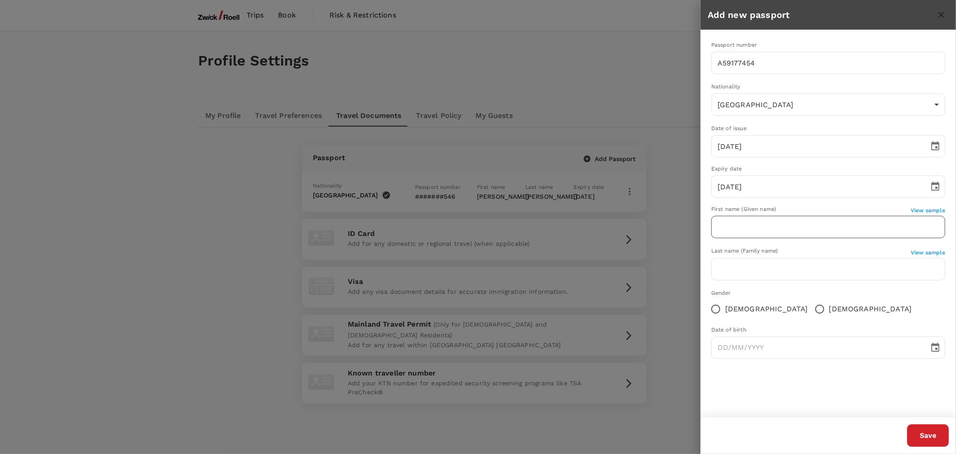
click at [781, 223] on input "text" at bounding box center [828, 227] width 234 height 22
type input "Jo May"
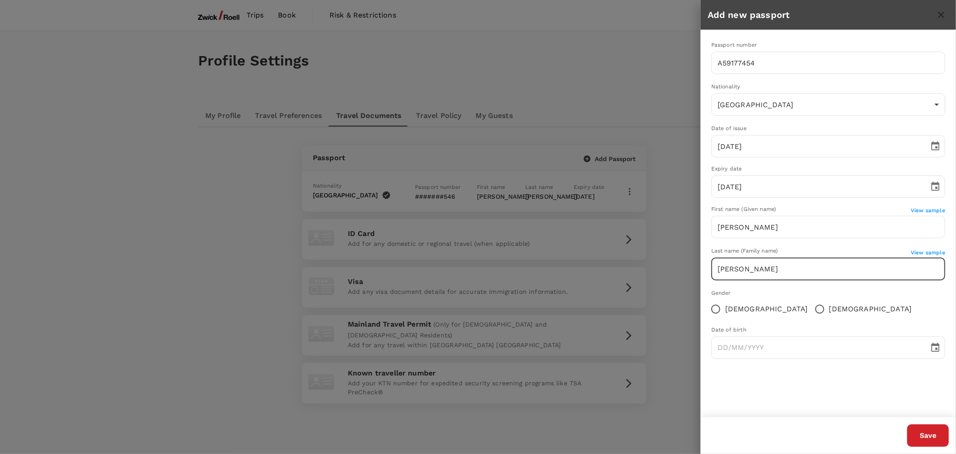
type input "Lee"
click at [732, 310] on span "Female" at bounding box center [766, 308] width 83 height 11
click at [725, 310] on input "Female" at bounding box center [715, 308] width 19 height 19
radio input "true"
type input "DD/MM/YYYY"
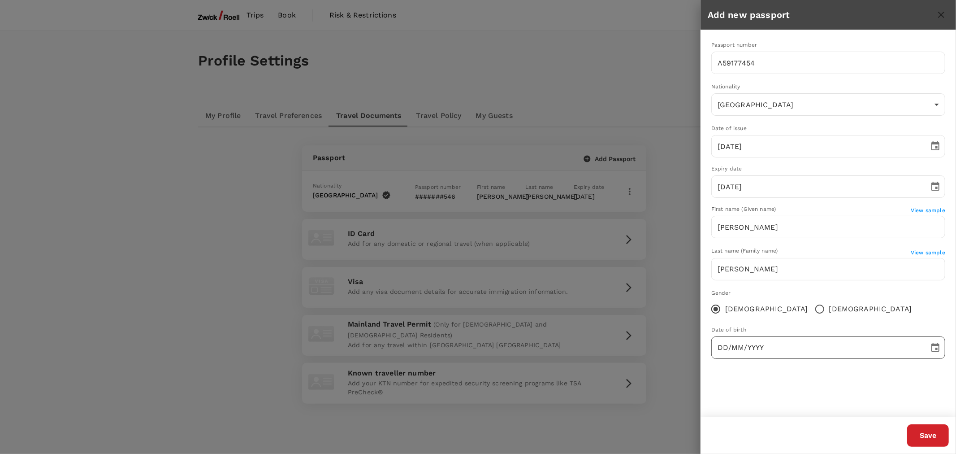
click at [747, 338] on input "DD/MM/YYYY" at bounding box center [817, 347] width 212 height 22
click at [759, 343] on input "DD/MM/YYYY" at bounding box center [817, 347] width 212 height 22
click at [934, 346] on icon "Choose date" at bounding box center [935, 347] width 11 height 11
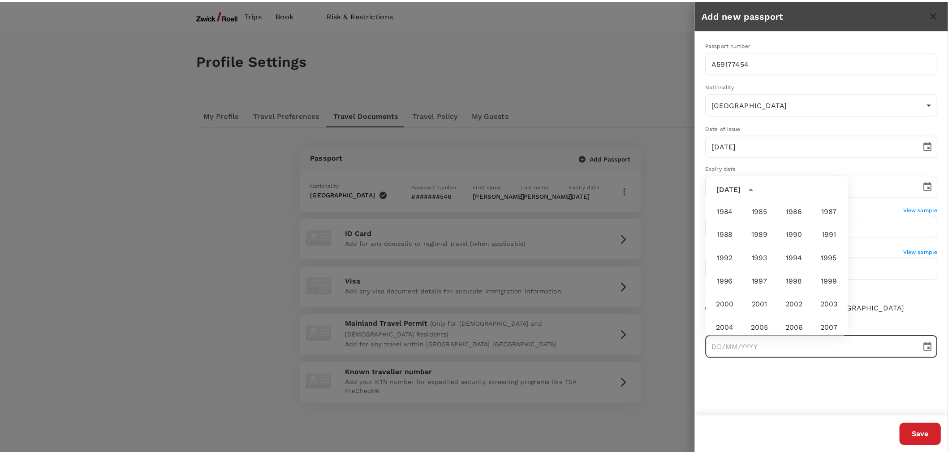
scroll to position [467, 0]
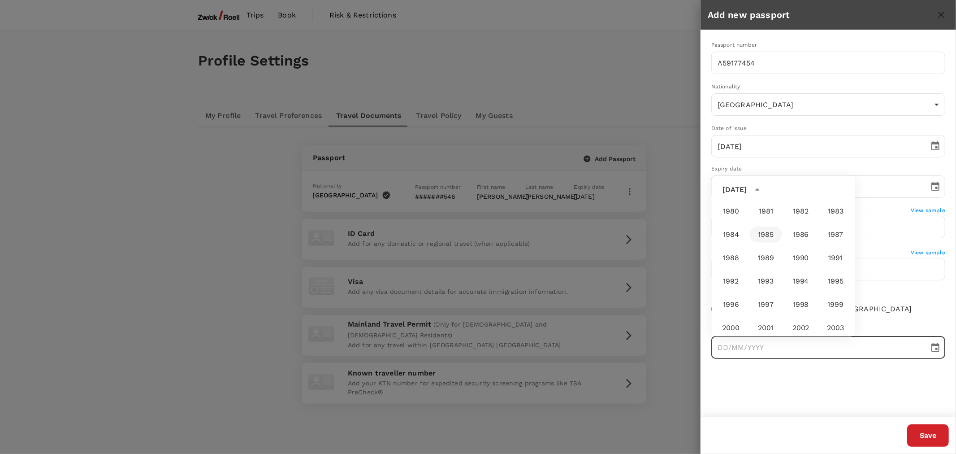
click at [764, 234] on button "1985" at bounding box center [766, 234] width 32 height 16
click at [825, 321] on button "Dec" at bounding box center [830, 324] width 32 height 16
click at [785, 289] on button "25" at bounding box center [783, 289] width 16 height 16
type input "25/12/1985"
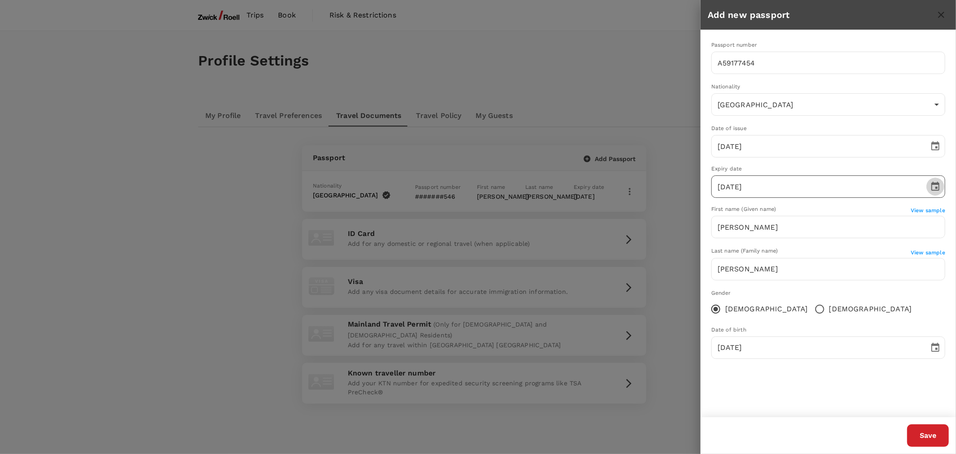
click at [930, 181] on icon "Choose date, selected date is Dec 2, 2028" at bounding box center [935, 186] width 11 height 11
click at [837, 383] on div "Passport number A59177454 ​ Nationality Malaysia MY ​ Date of issue 02/06/2023 …" at bounding box center [828, 223] width 255 height 387
click at [926, 433] on button "Save" at bounding box center [928, 435] width 42 height 22
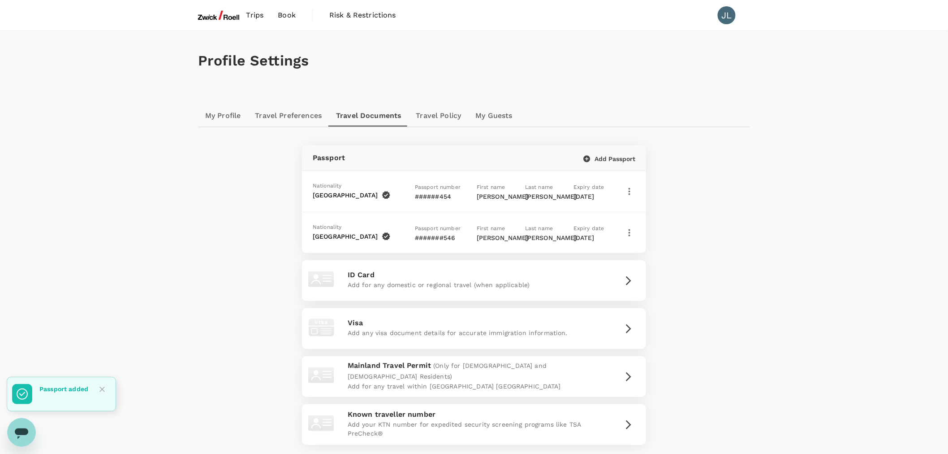
click at [625, 232] on icon "button" at bounding box center [629, 232] width 11 height 11
click at [597, 280] on span "Delete" at bounding box center [597, 278] width 52 height 11
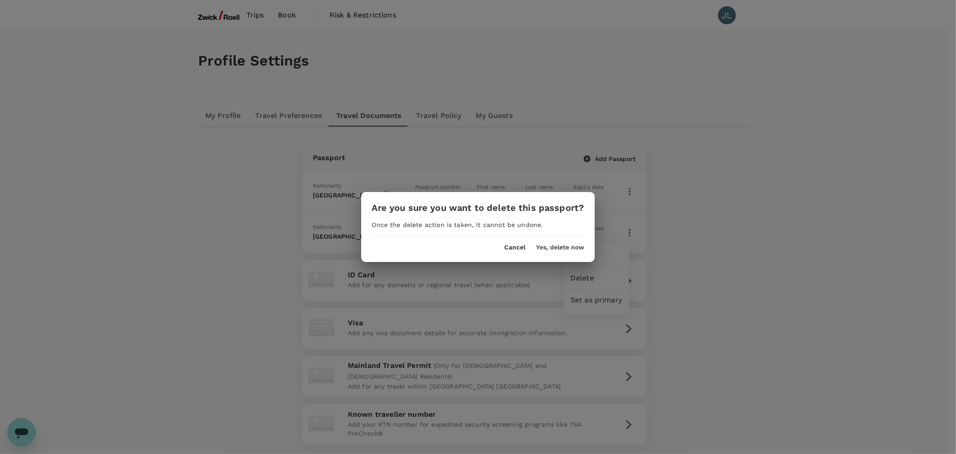
click at [557, 245] on button "Yes, delete now" at bounding box center [560, 247] width 48 height 7
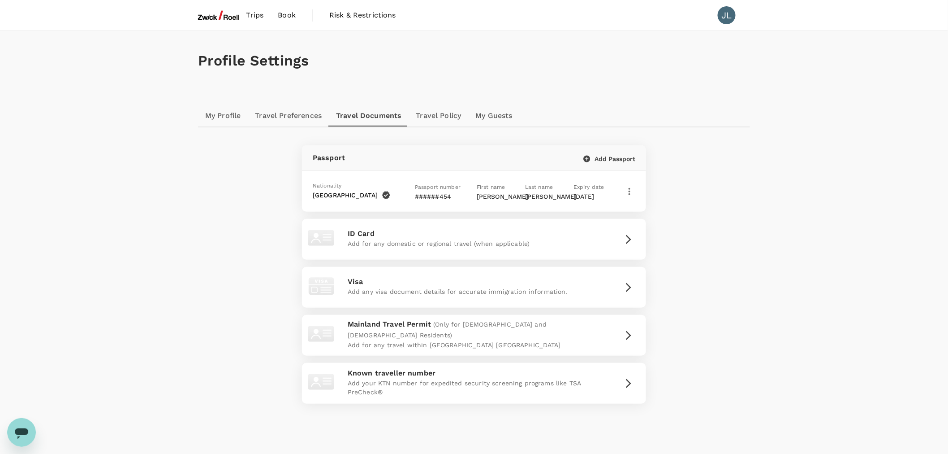
click at [536, 192] on p "Lee" at bounding box center [545, 196] width 40 height 9
click at [693, 215] on div "Passport Add Passport Nationality Malaysia Passport number ######454 First name…" at bounding box center [474, 277] width 516 height 265
click at [221, 113] on link "My Profile" at bounding box center [223, 116] width 50 height 22
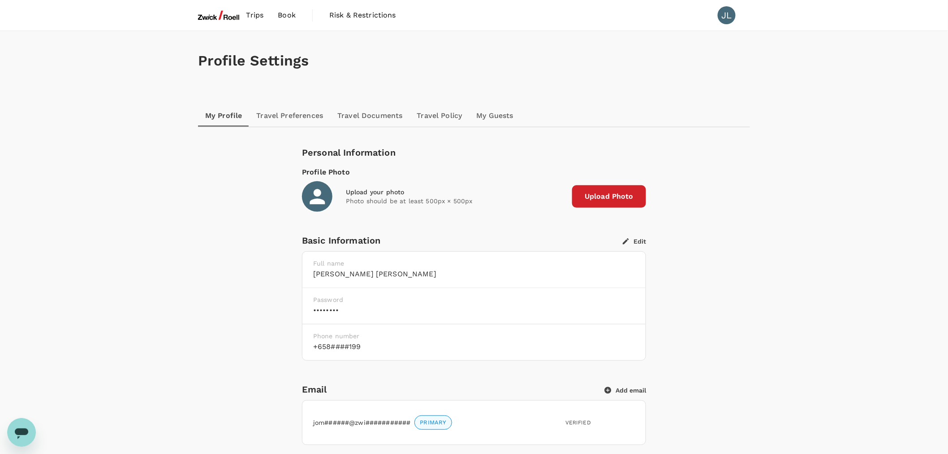
click at [295, 16] on span "Book" at bounding box center [287, 15] width 18 height 11
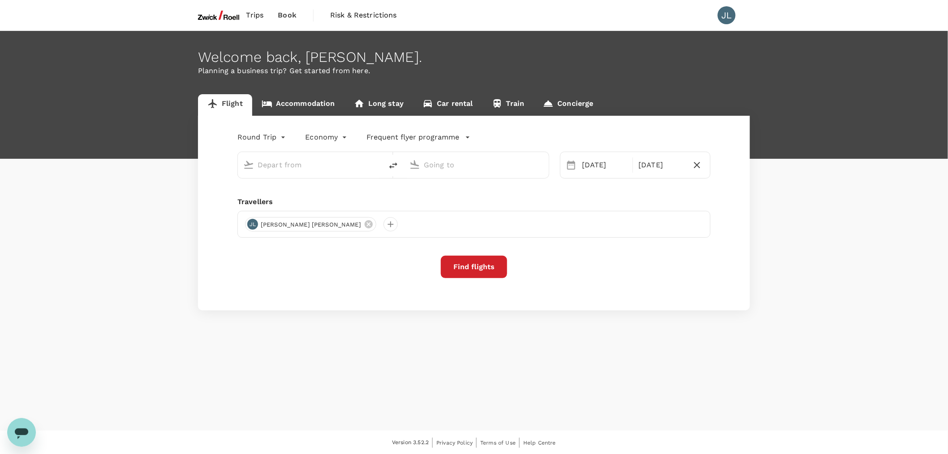
type input "Singapore Changi (SIN)"
type input "Taiwan Taoyuan Intl (TPE)"
type input "Singapore Changi (SIN)"
type input "Taiwan Taoyuan Intl (TPE)"
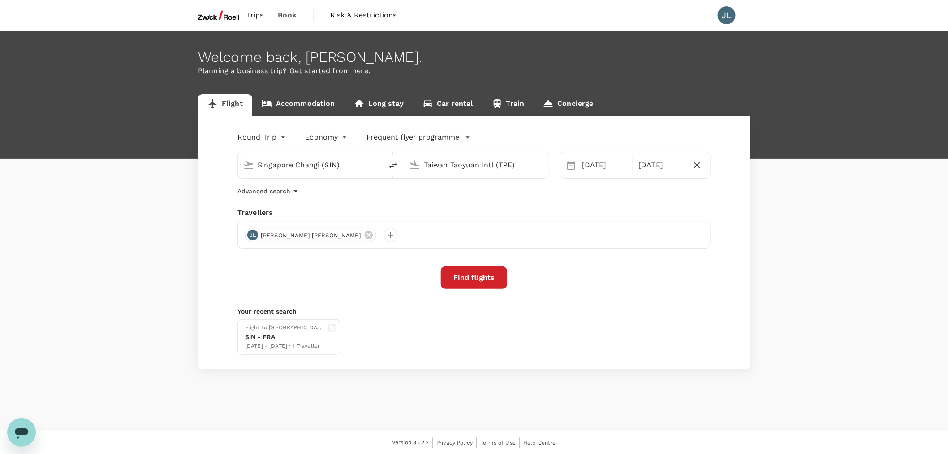
click at [256, 10] on span "Trips" at bounding box center [255, 15] width 17 height 11
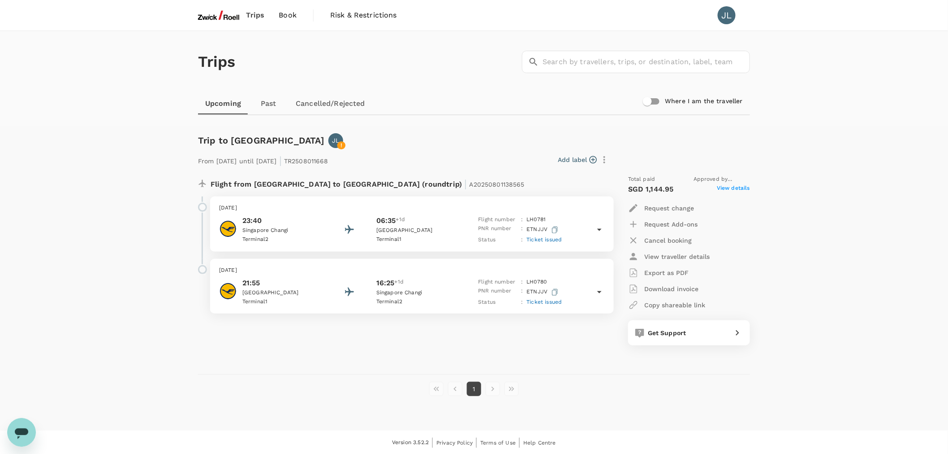
click at [271, 104] on link "Past" at bounding box center [268, 104] width 40 height 22
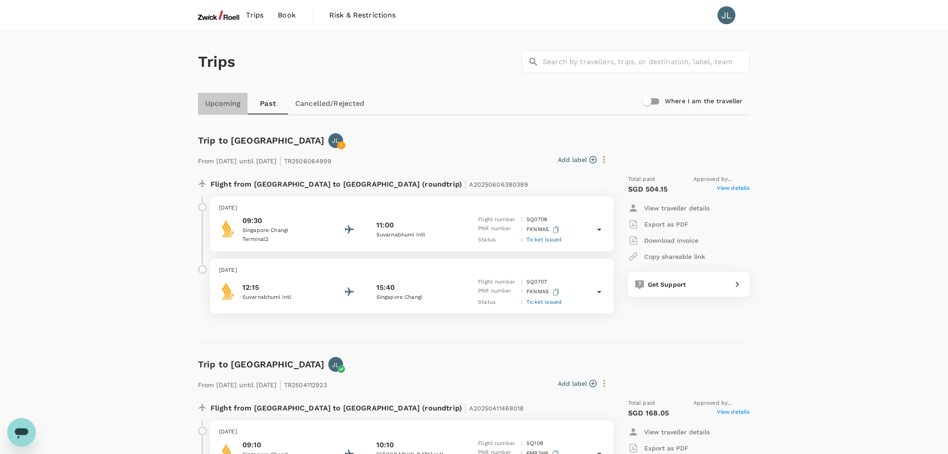
click at [238, 97] on link "Upcoming" at bounding box center [223, 104] width 50 height 22
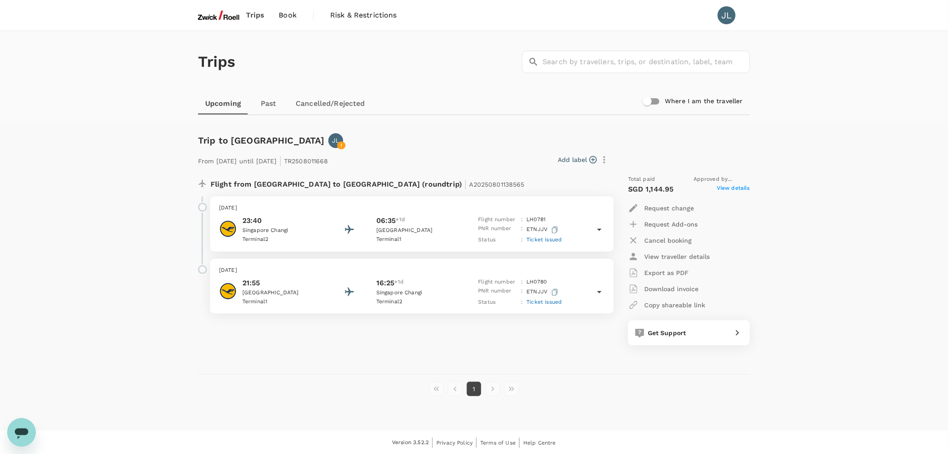
click at [600, 230] on icon at bounding box center [599, 230] width 4 height 2
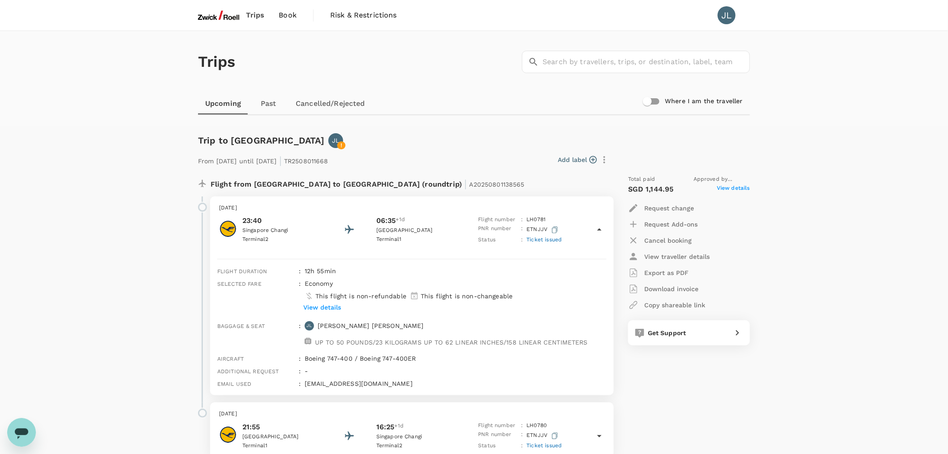
click at [600, 230] on icon at bounding box center [599, 229] width 4 height 2
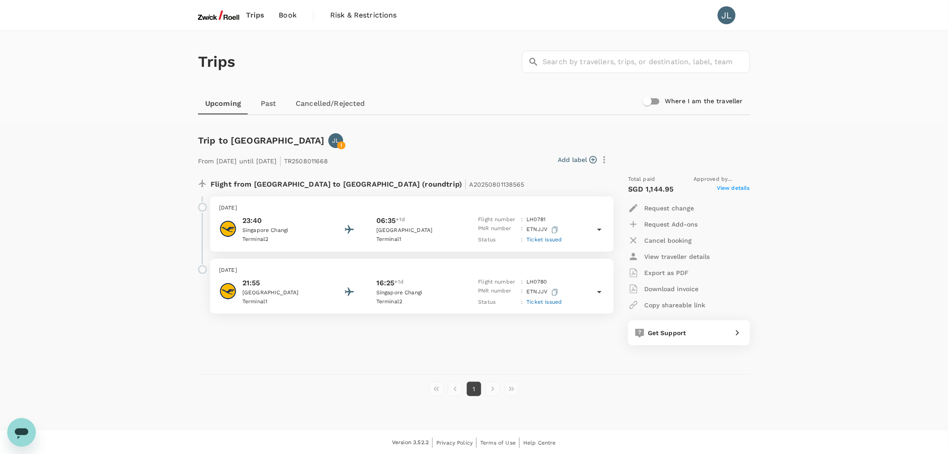
click at [590, 293] on div "21:55 Frankfurt am Main Terminal 1 16:25 +1d Singapore Changi Terminal 2 Flight…" at bounding box center [412, 291] width 386 height 29
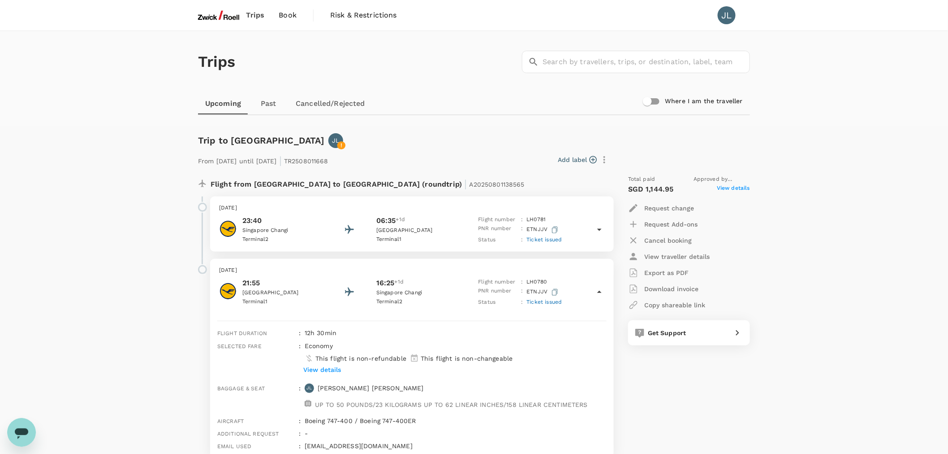
click at [284, 16] on span "Book" at bounding box center [288, 15] width 18 height 11
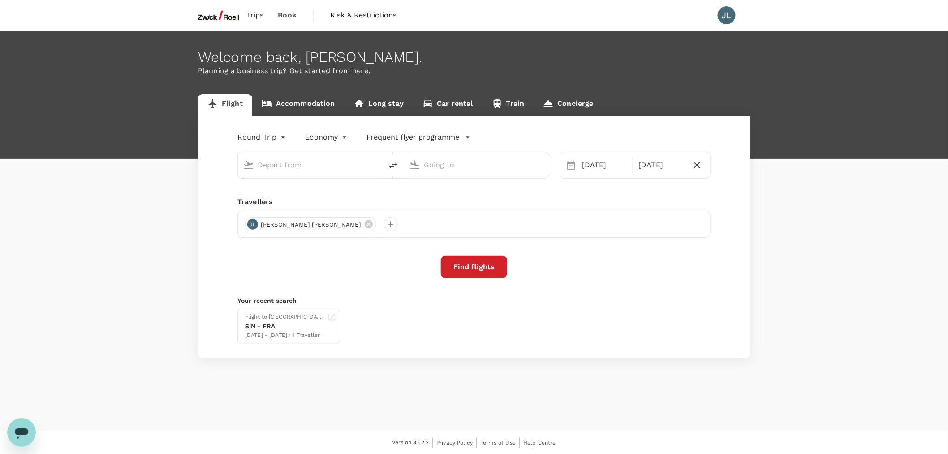
type input "Singapore Changi (SIN)"
type input "Taiwan Taoyuan Intl (TPE)"
type input "Singapore Changi (SIN)"
type input "Taiwan Taoyuan Intl (TPE)"
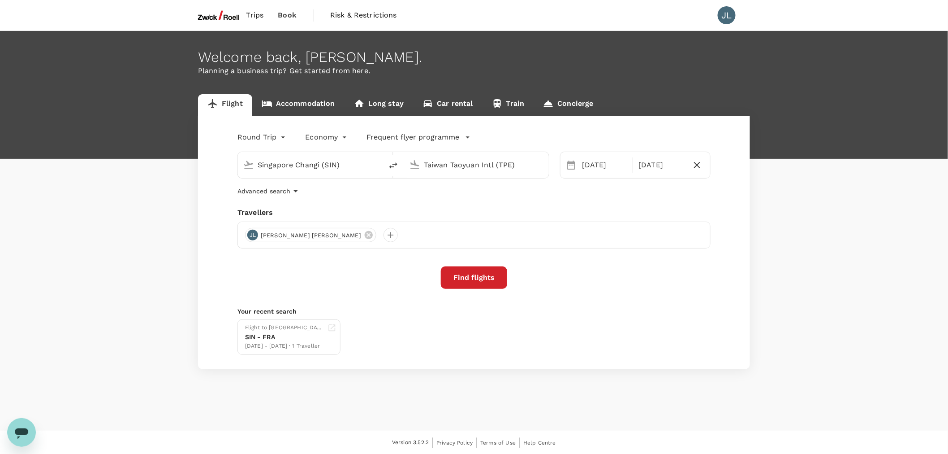
click at [305, 169] on input "Singapore Changi (SIN)" at bounding box center [311, 165] width 106 height 14
click at [493, 273] on button "Find flights" at bounding box center [474, 277] width 66 height 22
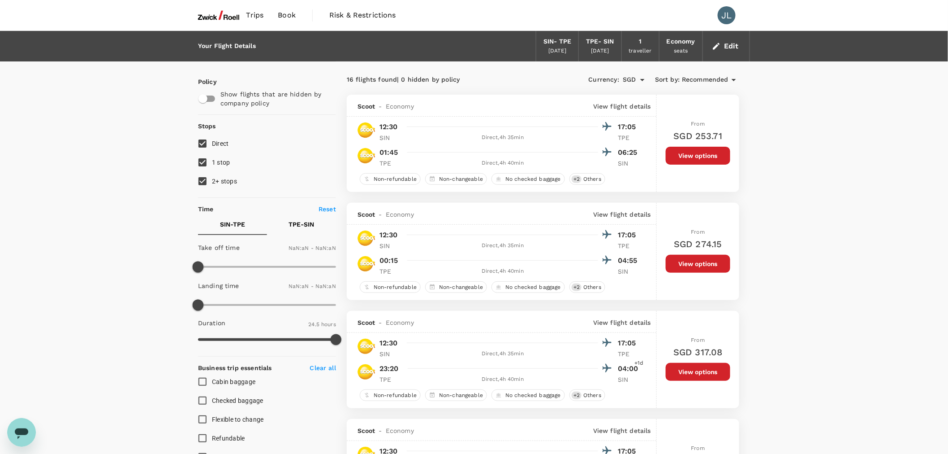
type input "1440"
type input "810"
type input "1050"
type input "0"
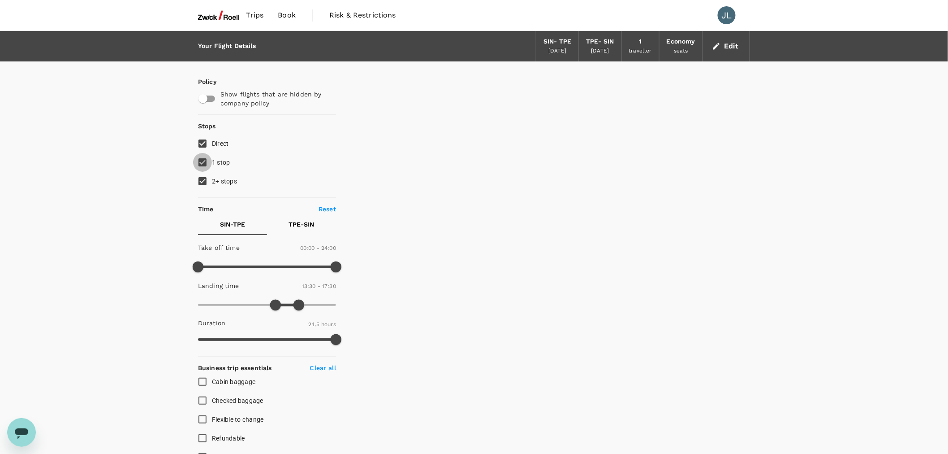
click at [203, 160] on input "1 stop" at bounding box center [202, 162] width 19 height 19
checkbox input "false"
click at [200, 176] on input "2+ stops" at bounding box center [202, 181] width 19 height 19
checkbox input "false"
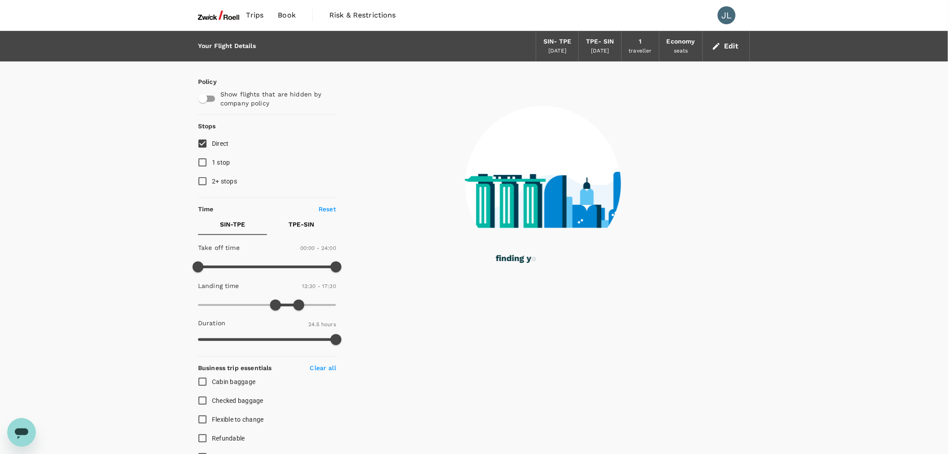
type input "1015"
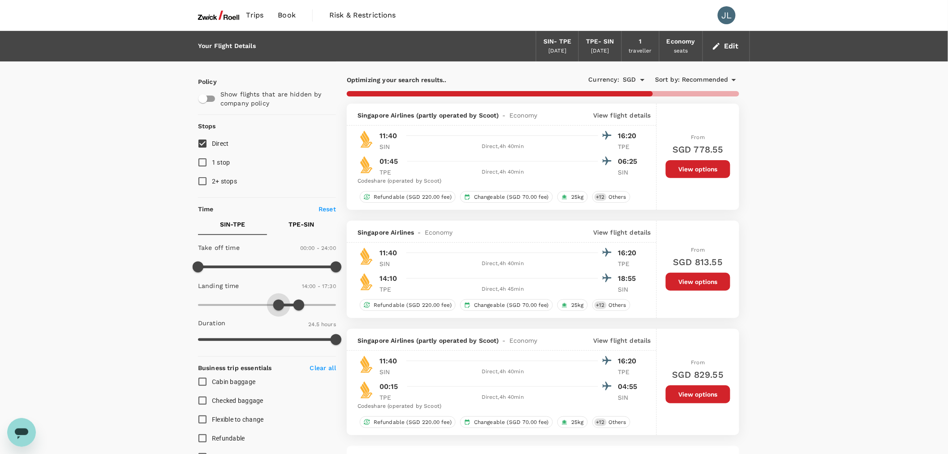
type input "810"
click at [277, 306] on span at bounding box center [275, 304] width 11 height 11
type input "1080"
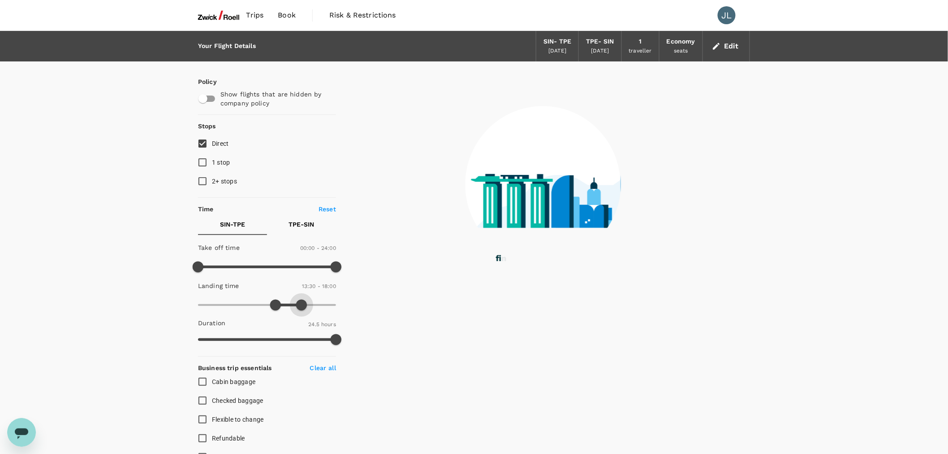
drag, startPoint x: 298, startPoint y: 305, endPoint x: 303, endPoint y: 305, distance: 4.9
click at [303, 305] on span at bounding box center [301, 304] width 11 height 11
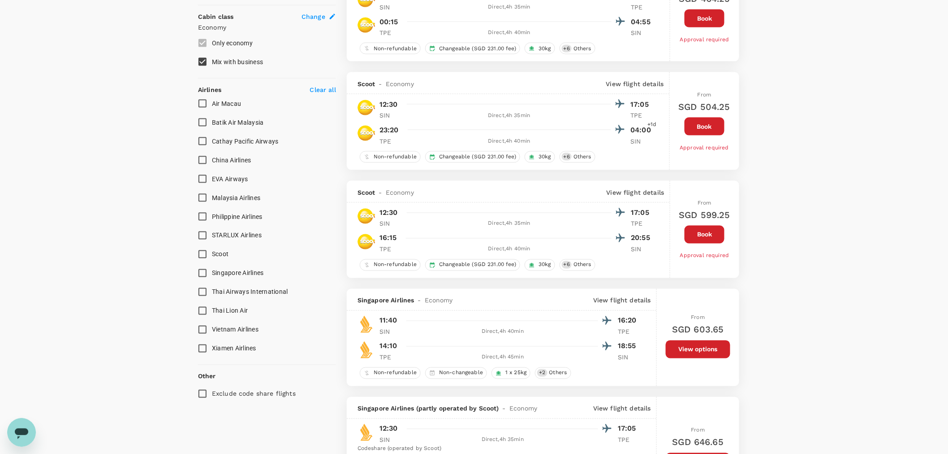
scroll to position [498, 0]
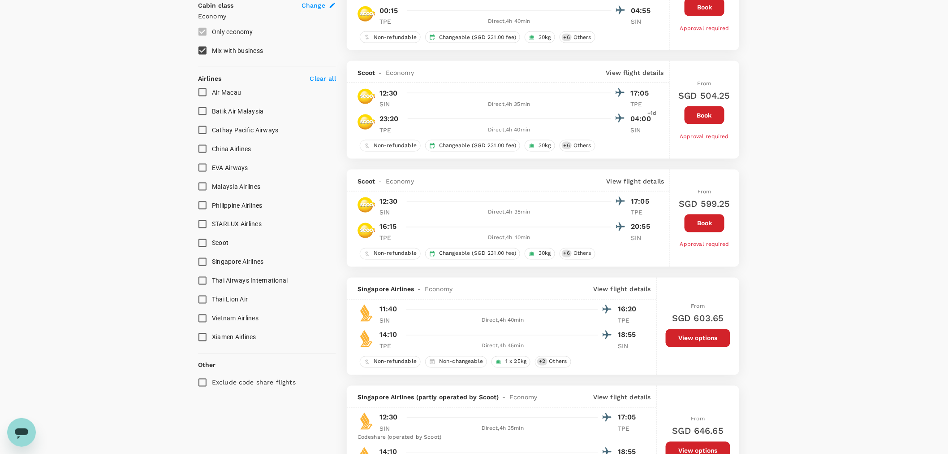
type input "1445"
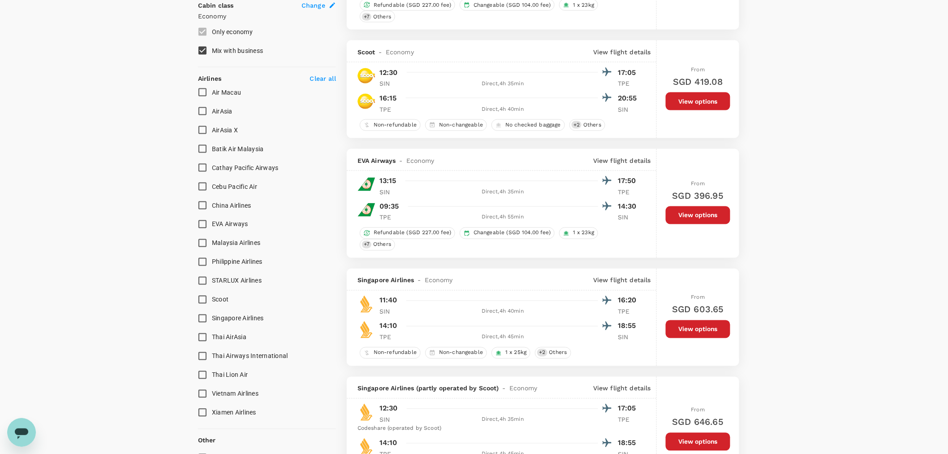
scroll to position [548, 0]
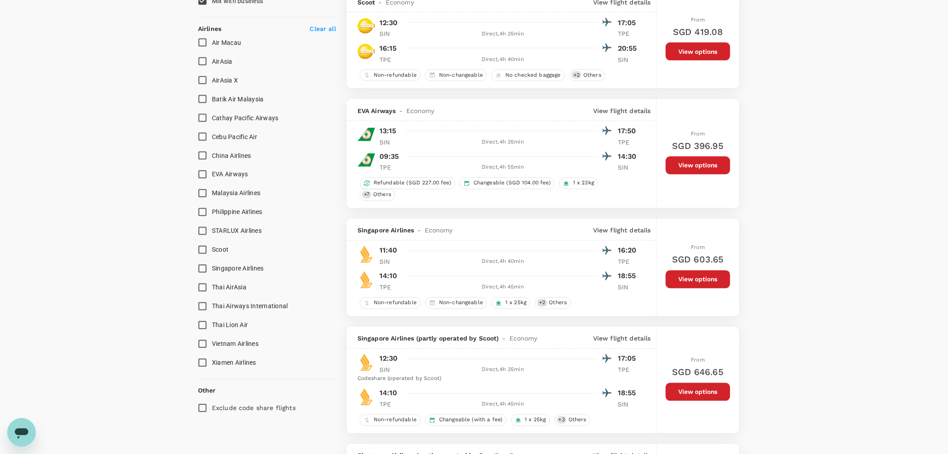
drag, startPoint x: 697, startPoint y: 281, endPoint x: 702, endPoint y: 287, distance: 8.6
click at [697, 281] on button "View options" at bounding box center [698, 279] width 65 height 18
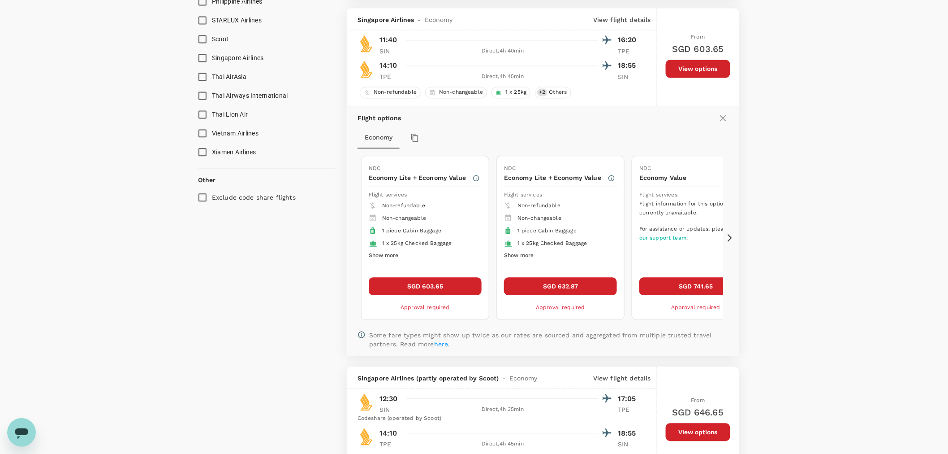
scroll to position [770, 0]
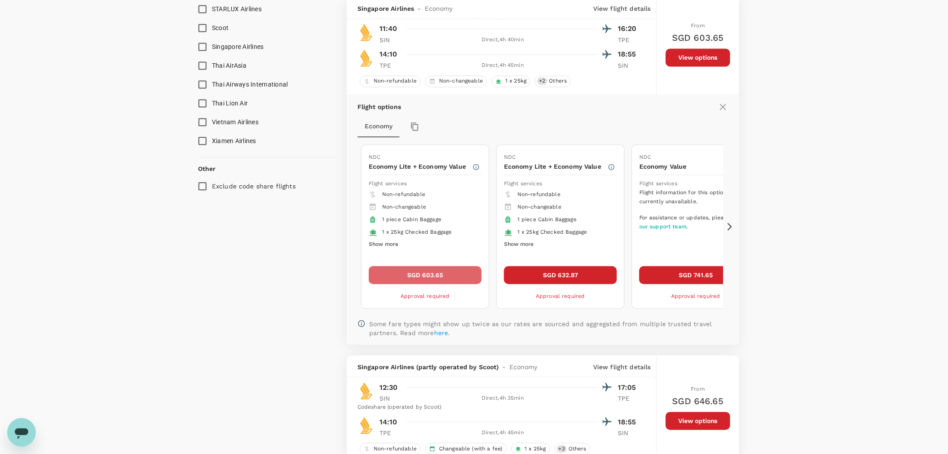
click at [449, 281] on button "SGD 603.65" at bounding box center [425, 275] width 113 height 18
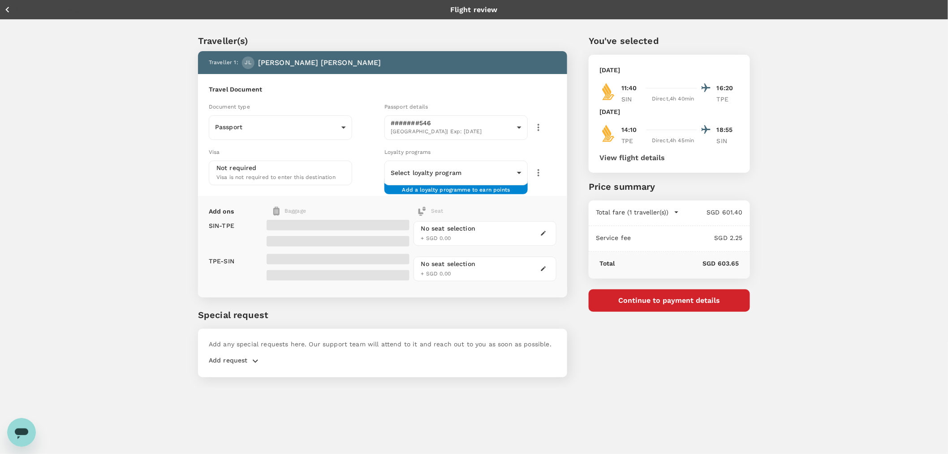
type input "6ba7a375-9057-4047-9c07-161ed6a4e212"
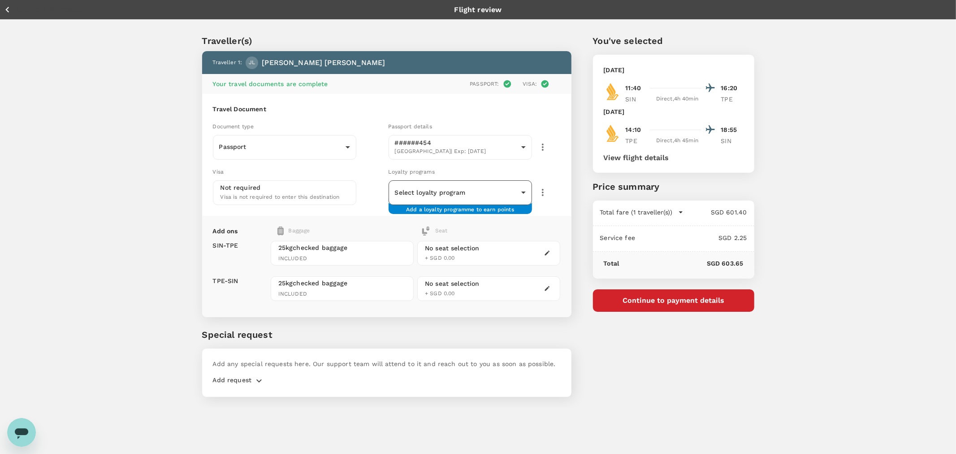
click at [445, 192] on body "Back to flight results Flight review Traveller(s) Traveller 1 : JL Jo May Lee Y…" at bounding box center [478, 239] width 956 height 478
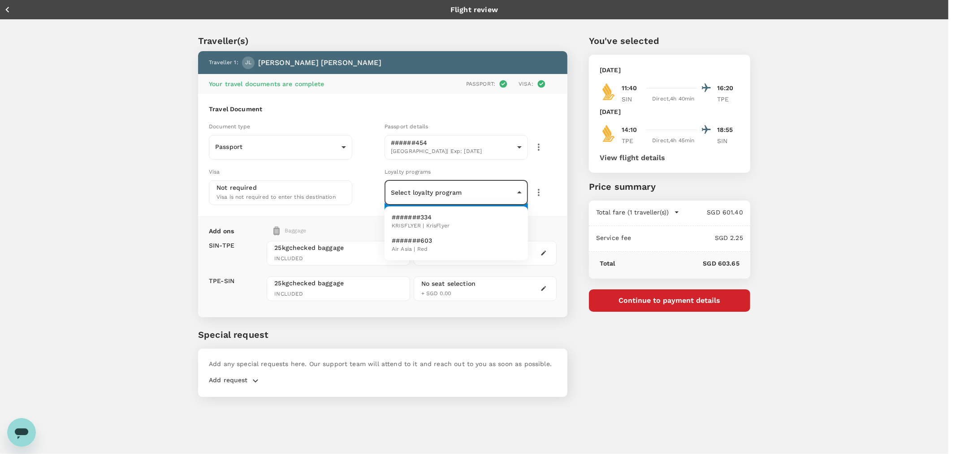
click at [441, 217] on p "#######334" at bounding box center [421, 216] width 58 height 9
type input "6e2f81f7-e112-4a00-a2f6-9e75ee0524d0"
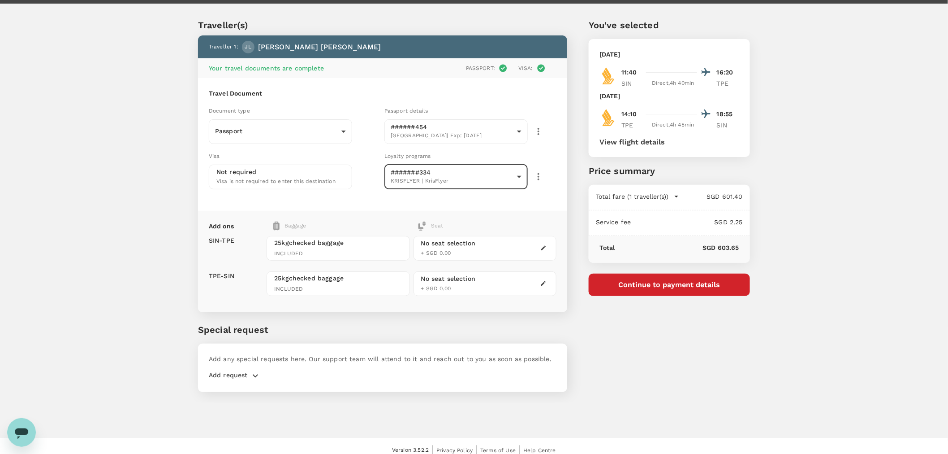
scroll to position [24, 0]
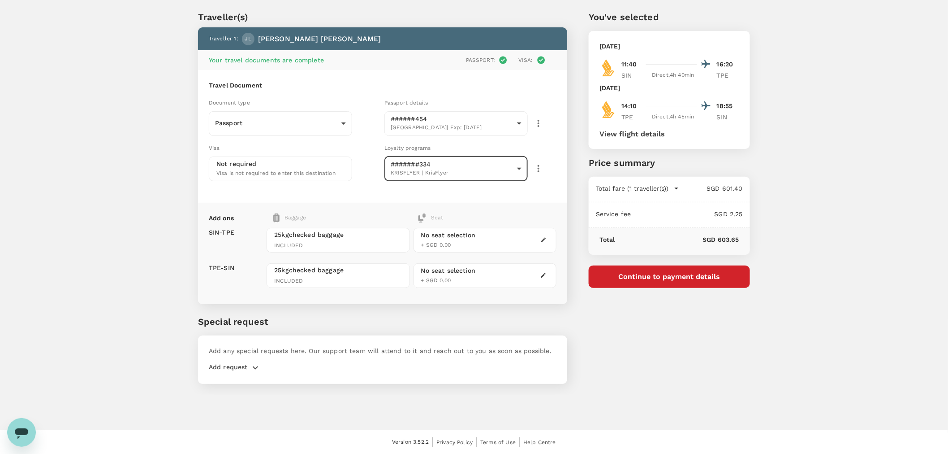
click at [247, 368] on p "Add request" at bounding box center [228, 367] width 39 height 11
click at [246, 365] on p "Add request" at bounding box center [228, 367] width 39 height 11
click at [256, 362] on icon "button" at bounding box center [255, 367] width 11 height 11
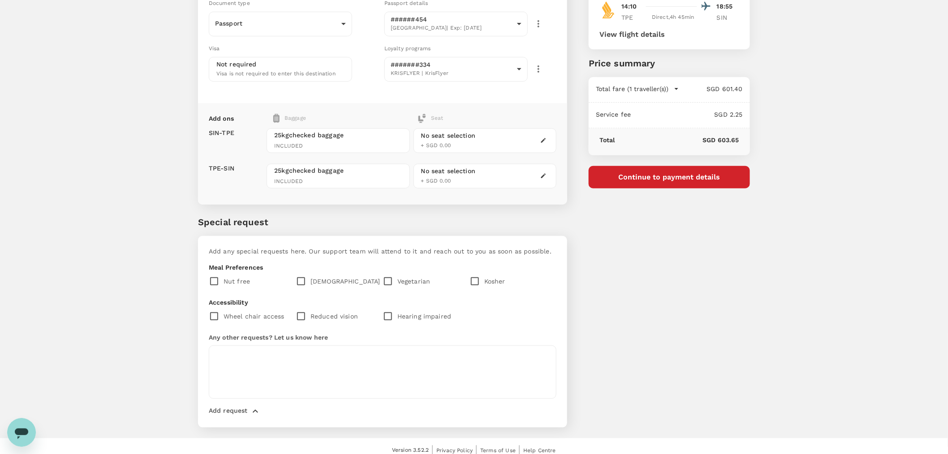
scroll to position [130, 0]
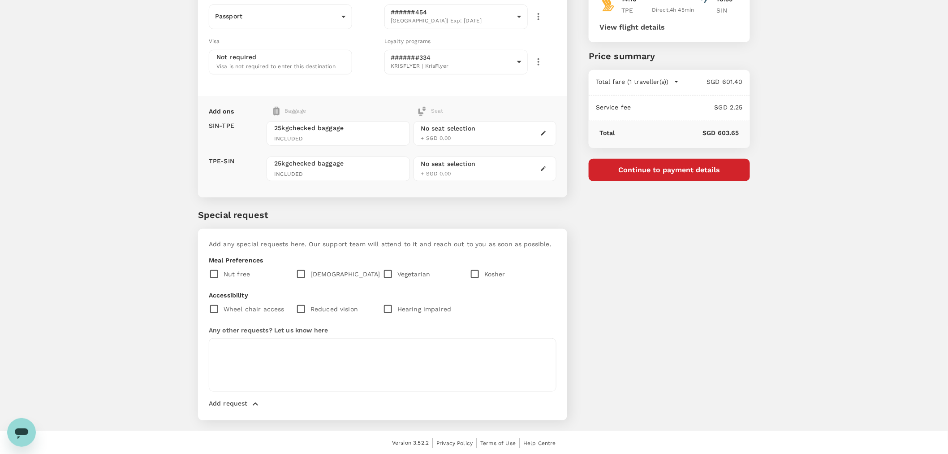
click at [682, 281] on div "You've selected Tuesday, 11 Nov 2025 11:40 16:20 SIN Direct , 4h 40min TPE Satu…" at bounding box center [658, 156] width 183 height 549
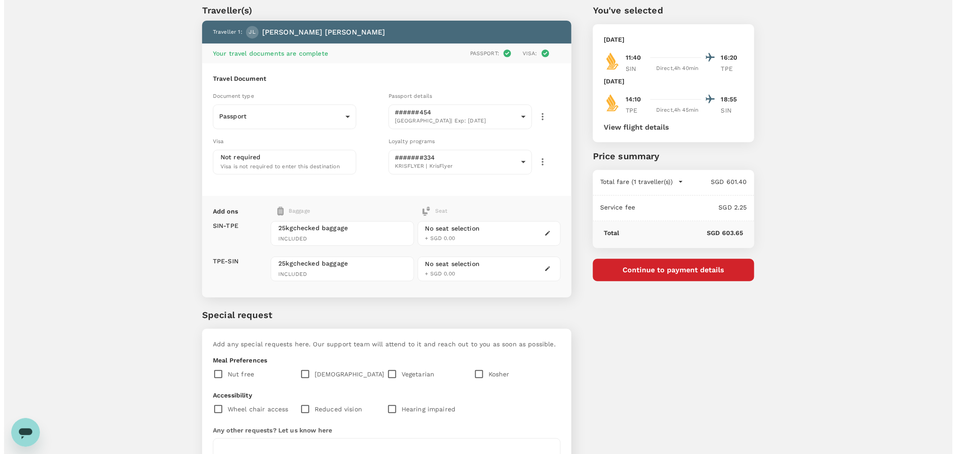
scroll to position [0, 0]
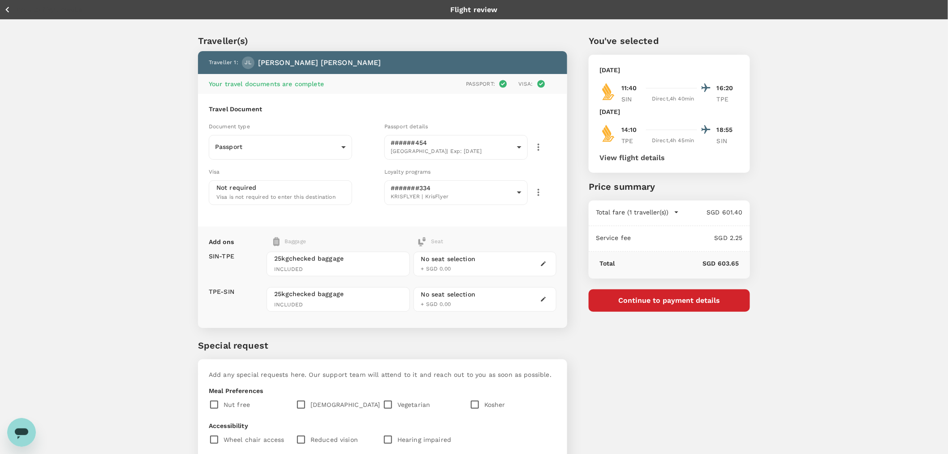
click at [657, 303] on button "Continue to payment details" at bounding box center [669, 300] width 161 height 22
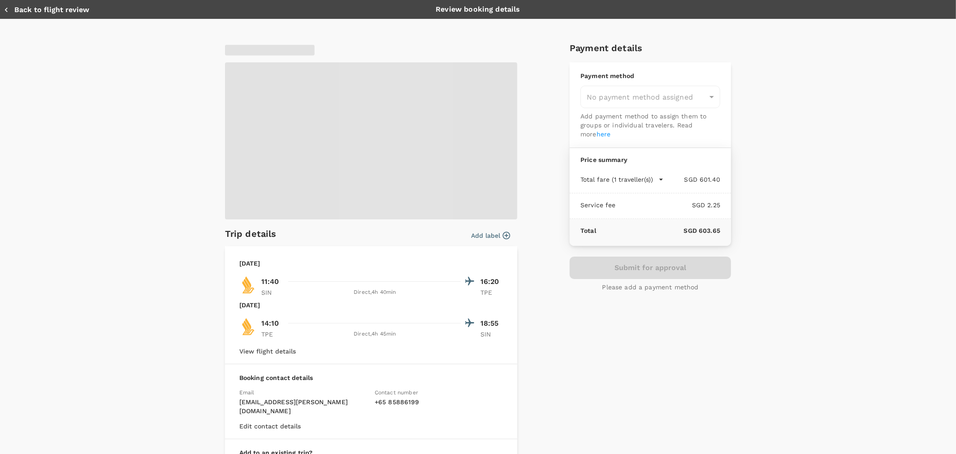
type input "9e599f25-8d49-4e86-a1d1-3dc5a6448a65"
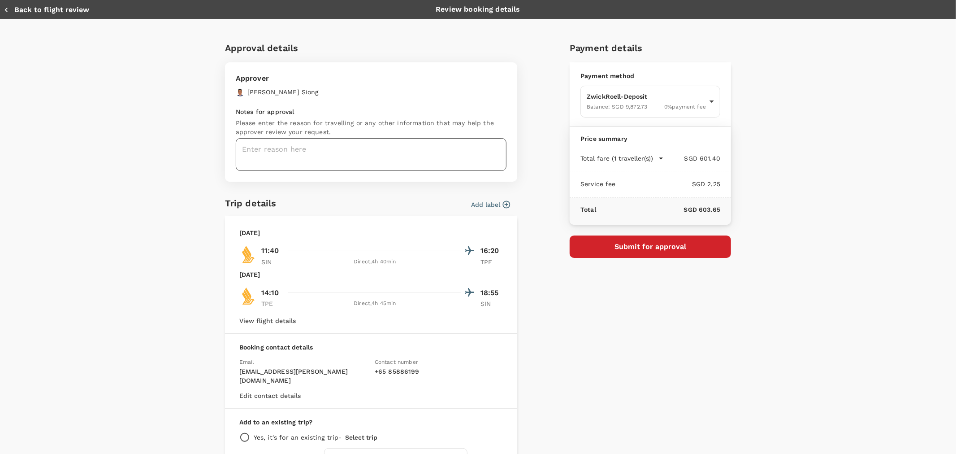
click at [350, 154] on textarea at bounding box center [371, 154] width 271 height 33
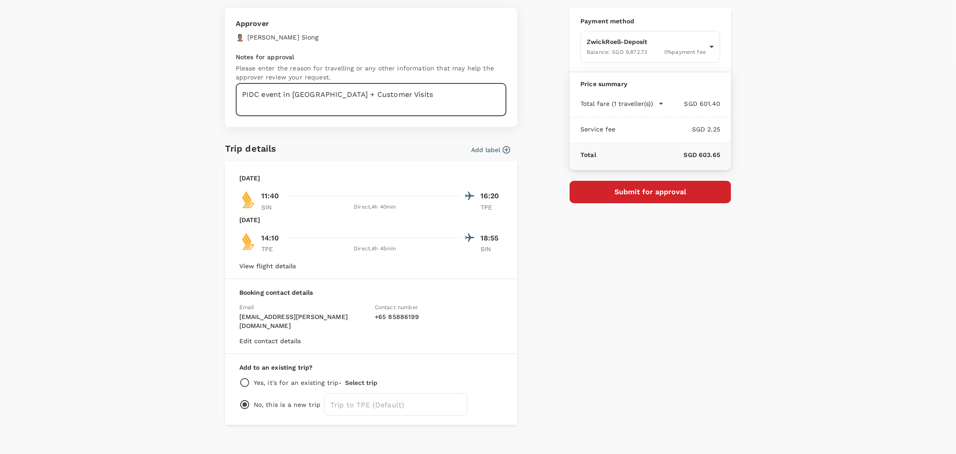
scroll to position [57, 0]
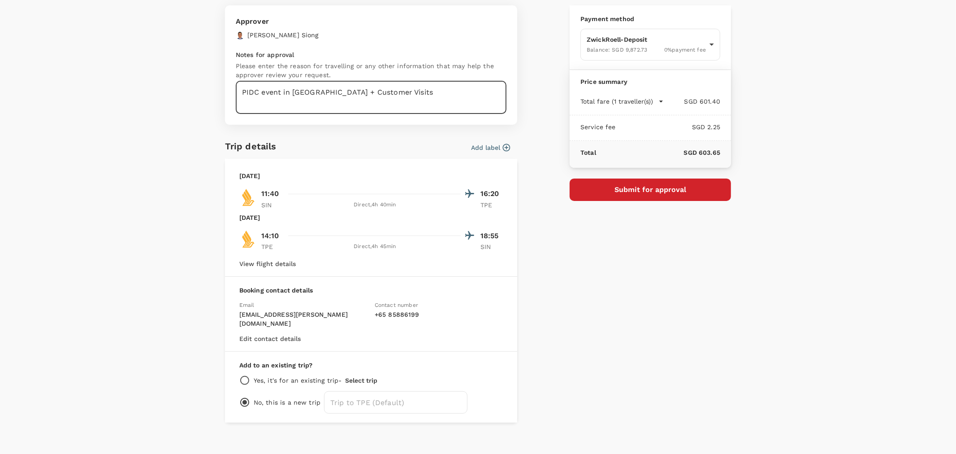
type textarea "PIDC event in Taiwan + Customer Visits"
click at [565, 374] on div "Payment details Payment method ZwickRoell-Deposit Balance : SGD 9,872.73 0 % pa…" at bounding box center [647, 200] width 169 height 446
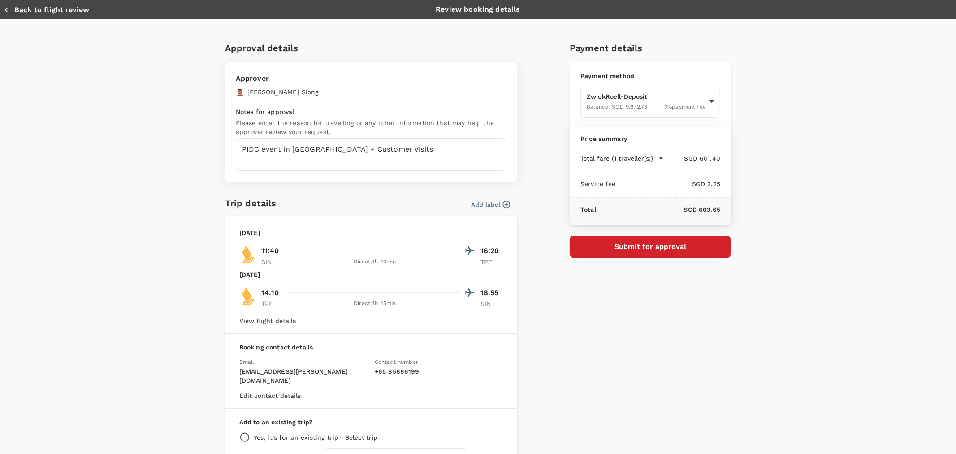
click at [386, 251] on div at bounding box center [380, 250] width 190 height 13
click at [415, 267] on div "Tuesday, 11 Nov 2025 11:40 16:20 SIN Direct , 4h 40min TPE Saturday, 15 Nov 202…" at bounding box center [371, 268] width 264 height 80
click at [410, 285] on div "Saturday, 15 Nov 2025" at bounding box center [371, 278] width 264 height 16
click at [410, 307] on div "Direct , 4h 45min" at bounding box center [375, 303] width 172 height 9
click at [257, 322] on button "View flight details" at bounding box center [267, 320] width 56 height 7
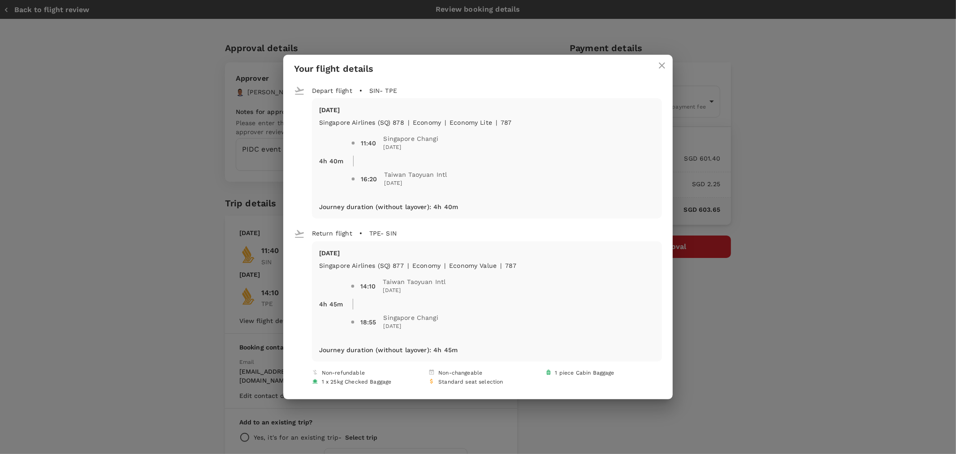
drag, startPoint x: 655, startPoint y: 65, endPoint x: 656, endPoint y: 73, distance: 8.2
click at [655, 65] on button "close" at bounding box center [662, 66] width 22 height 22
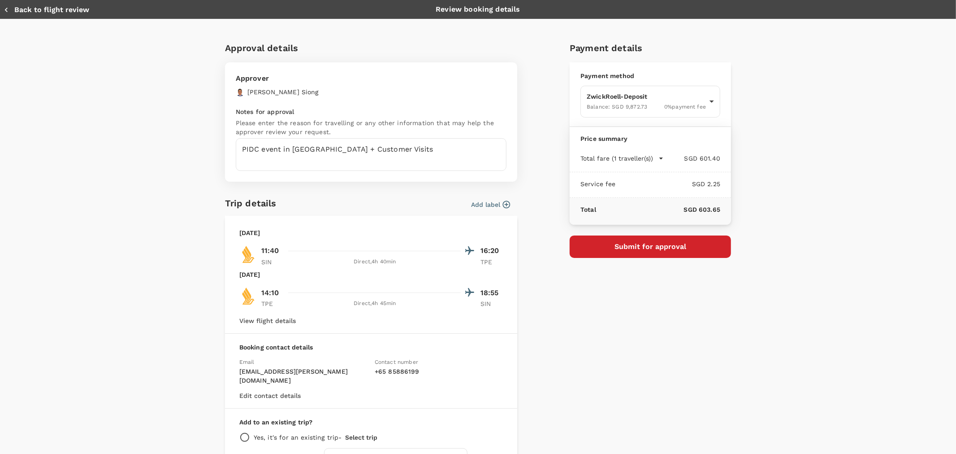
click at [804, 406] on div "Approval details Approver Shaun Lim Chee Siong Notes for approval Please enter …" at bounding box center [478, 269] width 956 height 501
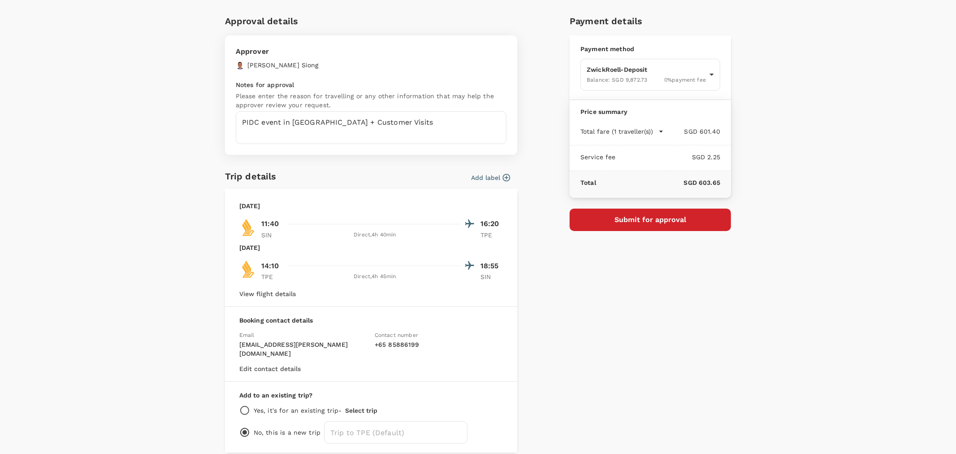
scroll to position [50, 0]
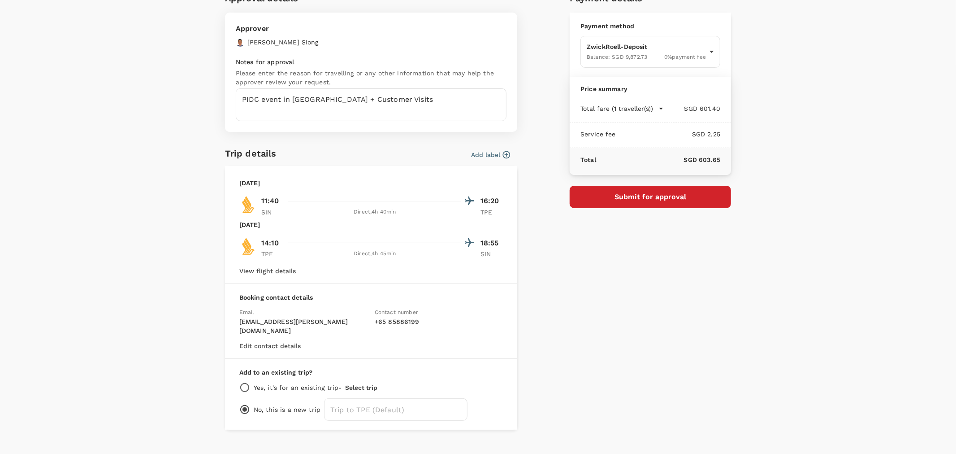
click at [695, 201] on button "Submit for approval" at bounding box center [650, 197] width 161 height 22
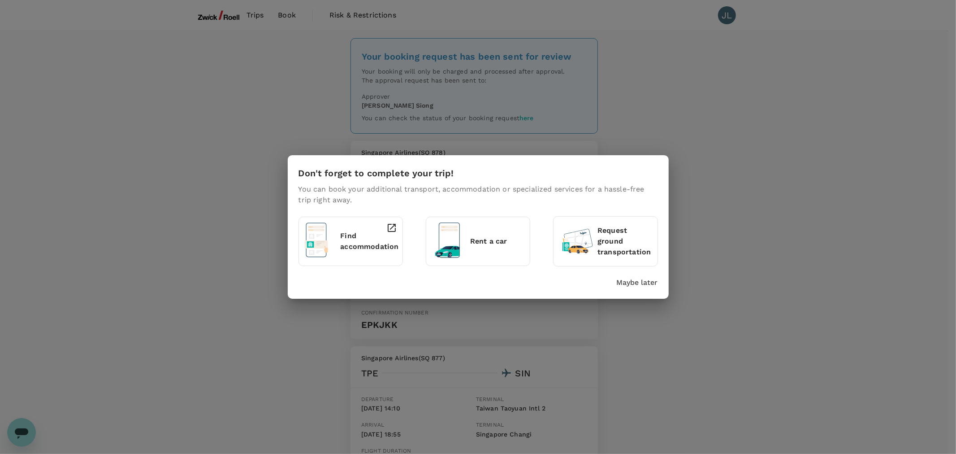
click at [833, 299] on div "Don't forget to complete your trip! You can book your additional transport, acc…" at bounding box center [478, 227] width 956 height 454
click at [628, 279] on p "Maybe later" at bounding box center [637, 282] width 41 height 11
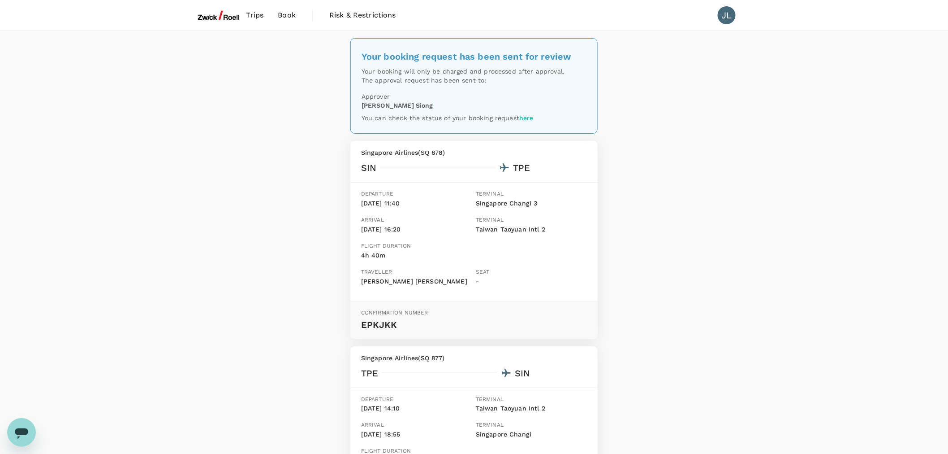
click at [427, 73] on p "Your booking will only be charged and processed after approval." at bounding box center [474, 71] width 225 height 9
click at [424, 99] on p "Approver" at bounding box center [474, 96] width 225 height 9
click at [433, 114] on p "You can check the status of your booking request here" at bounding box center [474, 117] width 225 height 9
click at [478, 114] on p "You can check the status of your booking request here" at bounding box center [474, 117] width 225 height 9
click at [489, 129] on div "Your booking request has been sent for review Your booking will only be charged…" at bounding box center [474, 85] width 247 height 95
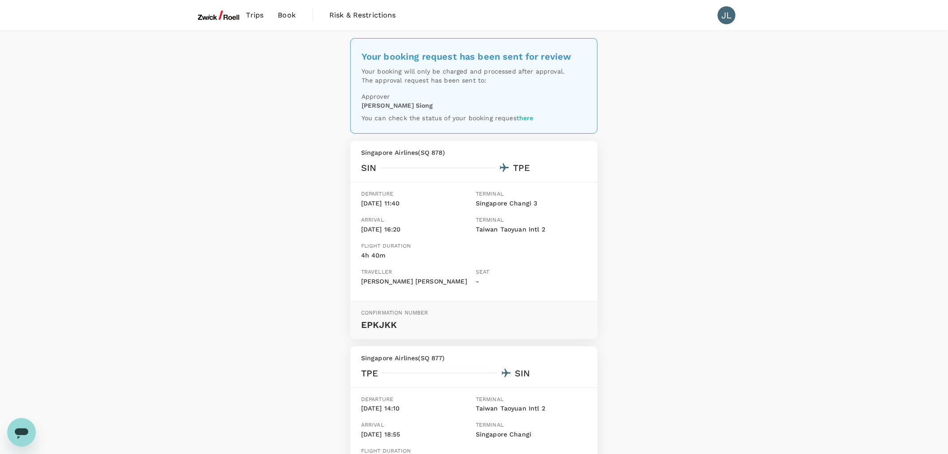
click at [482, 115] on p "You can check the status of your booking request here" at bounding box center [474, 117] width 225 height 9
